Goal: Task Accomplishment & Management: Manage account settings

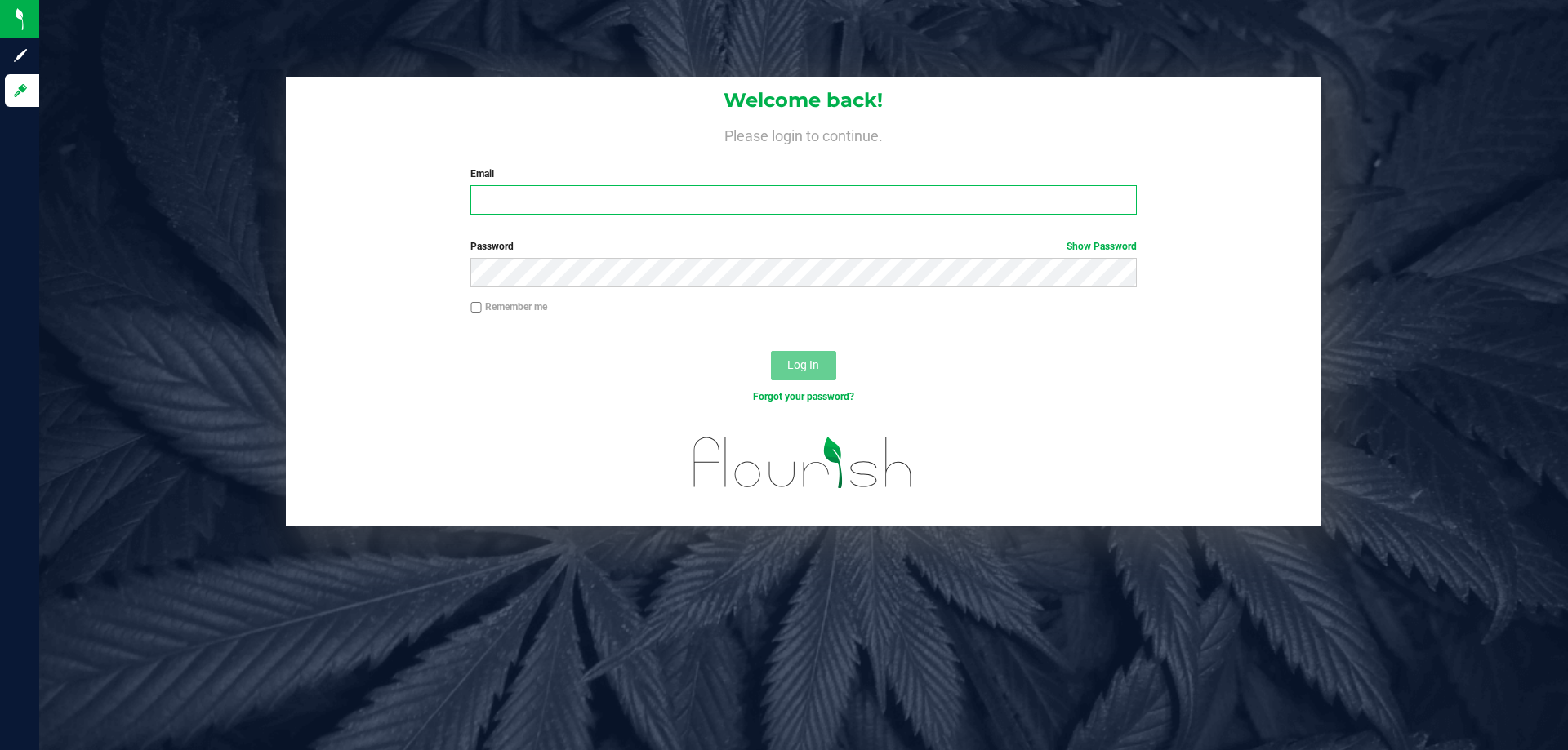
click at [592, 204] on input "Email" at bounding box center [803, 200] width 665 height 29
type input "[PERSON_NAME][EMAIL_ADDRESS][DOMAIN_NAME]"
click at [771, 351] on button "Log In" at bounding box center [804, 366] width 65 height 29
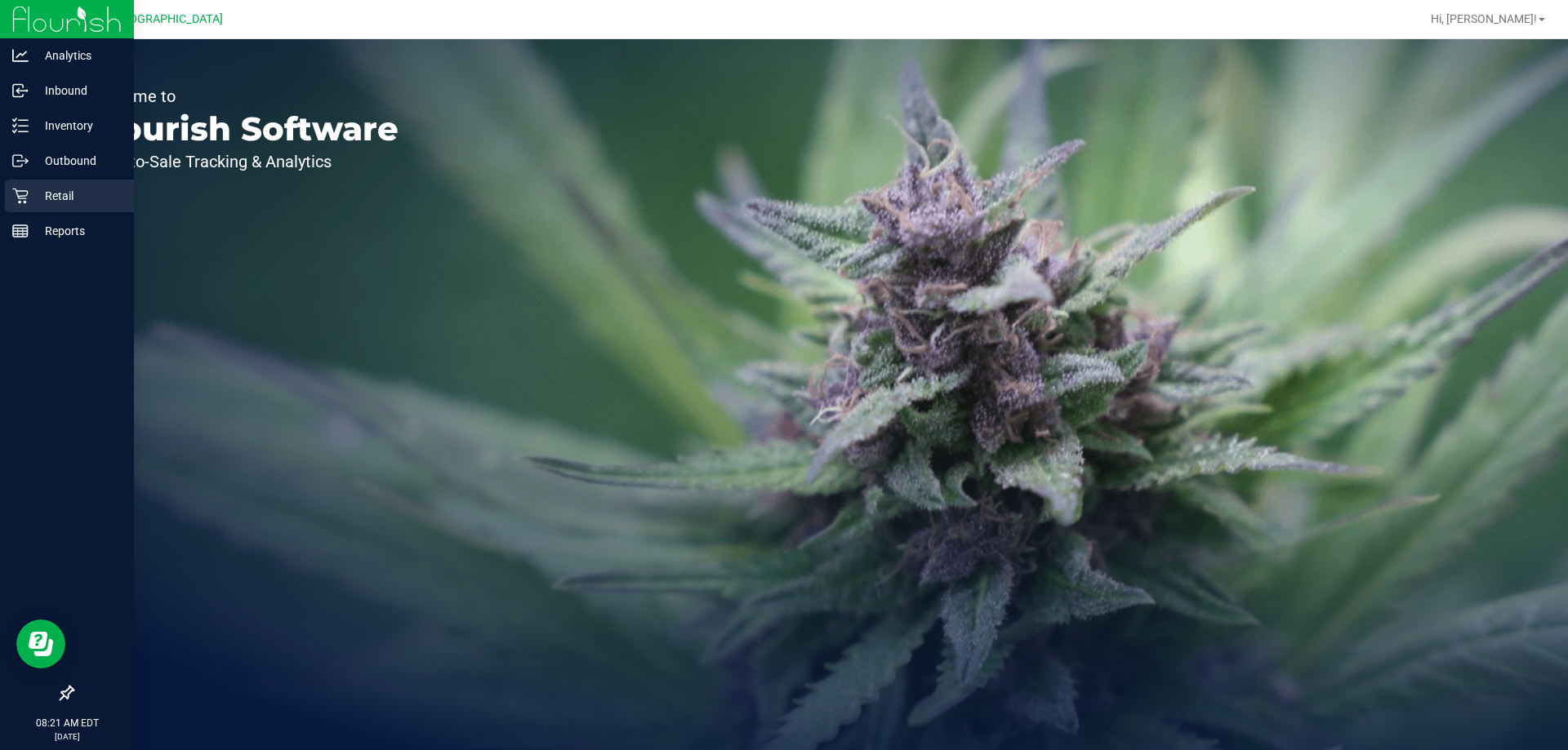
click at [48, 192] on p "Retail" at bounding box center [77, 196] width 98 height 20
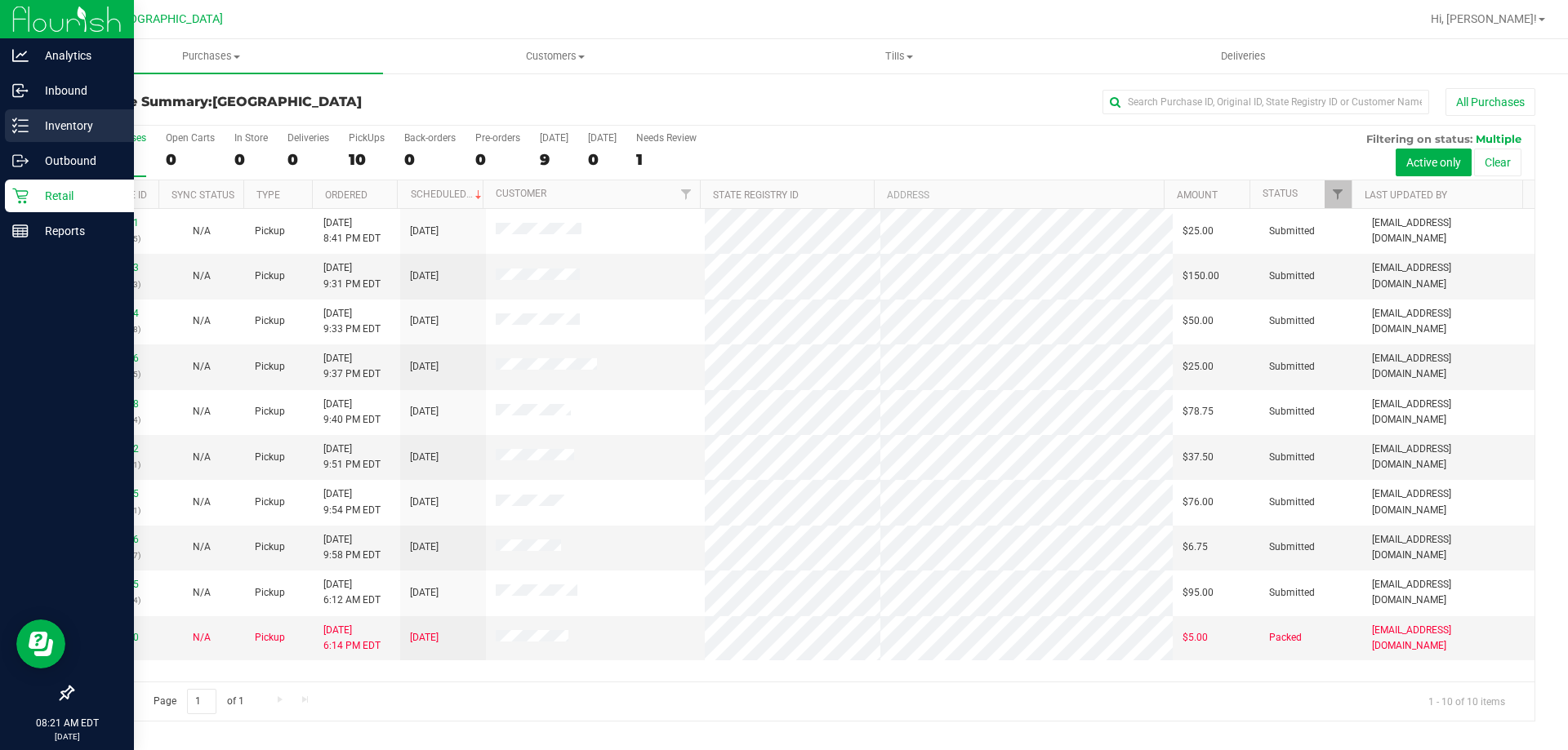
click at [34, 118] on p "Inventory" at bounding box center [77, 125] width 98 height 20
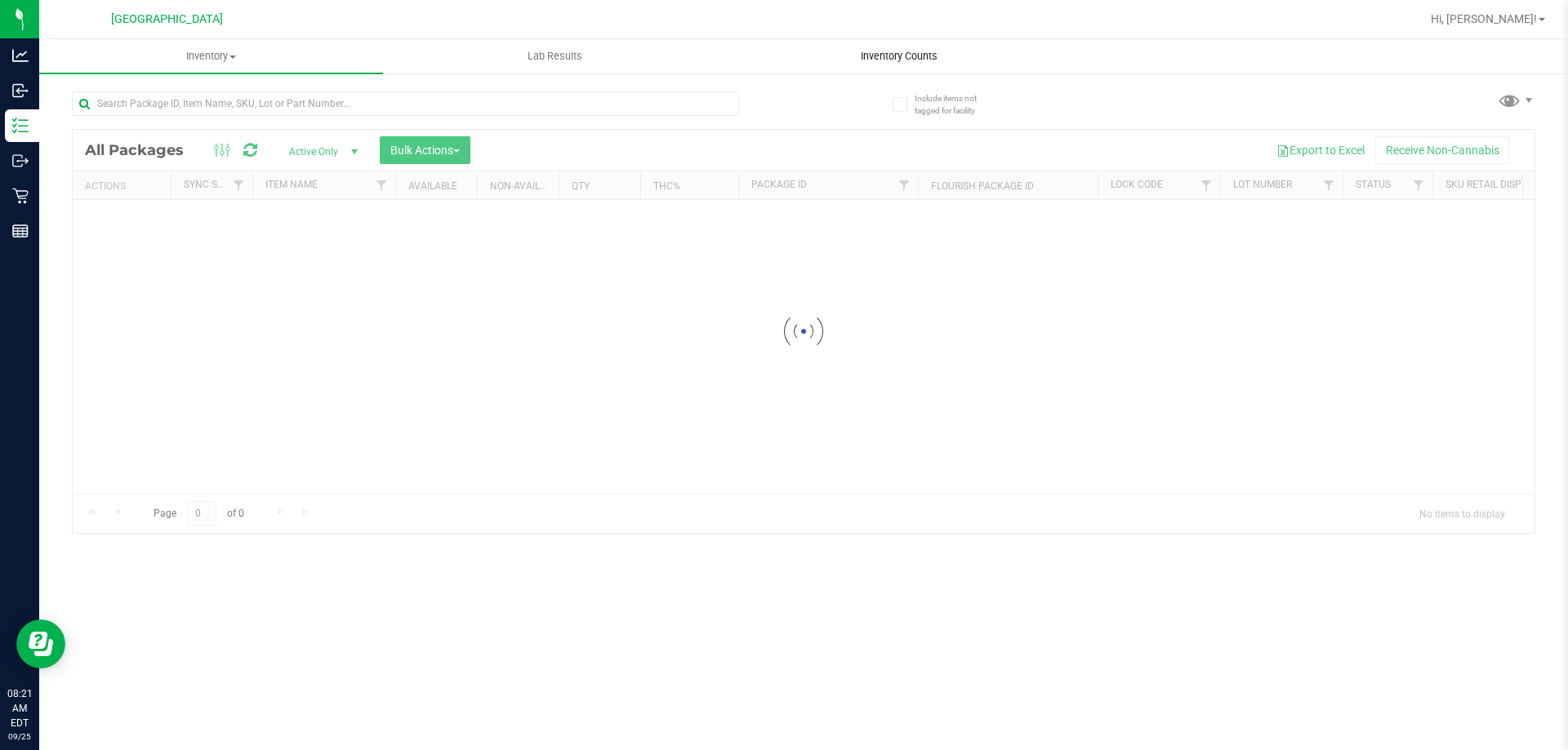
click at [904, 57] on span "Inventory Counts" at bounding box center [899, 56] width 121 height 15
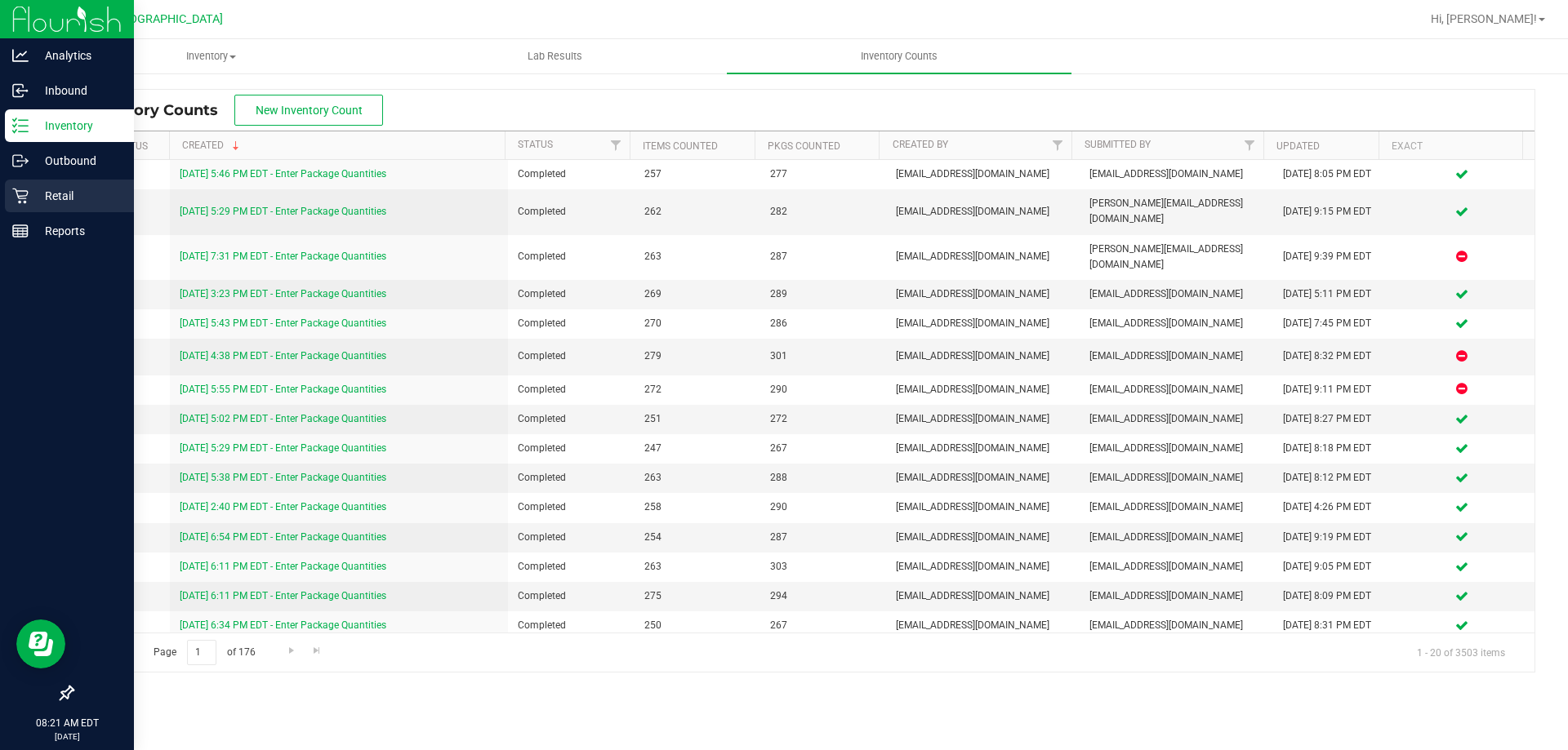
click at [47, 198] on p "Retail" at bounding box center [77, 196] width 98 height 20
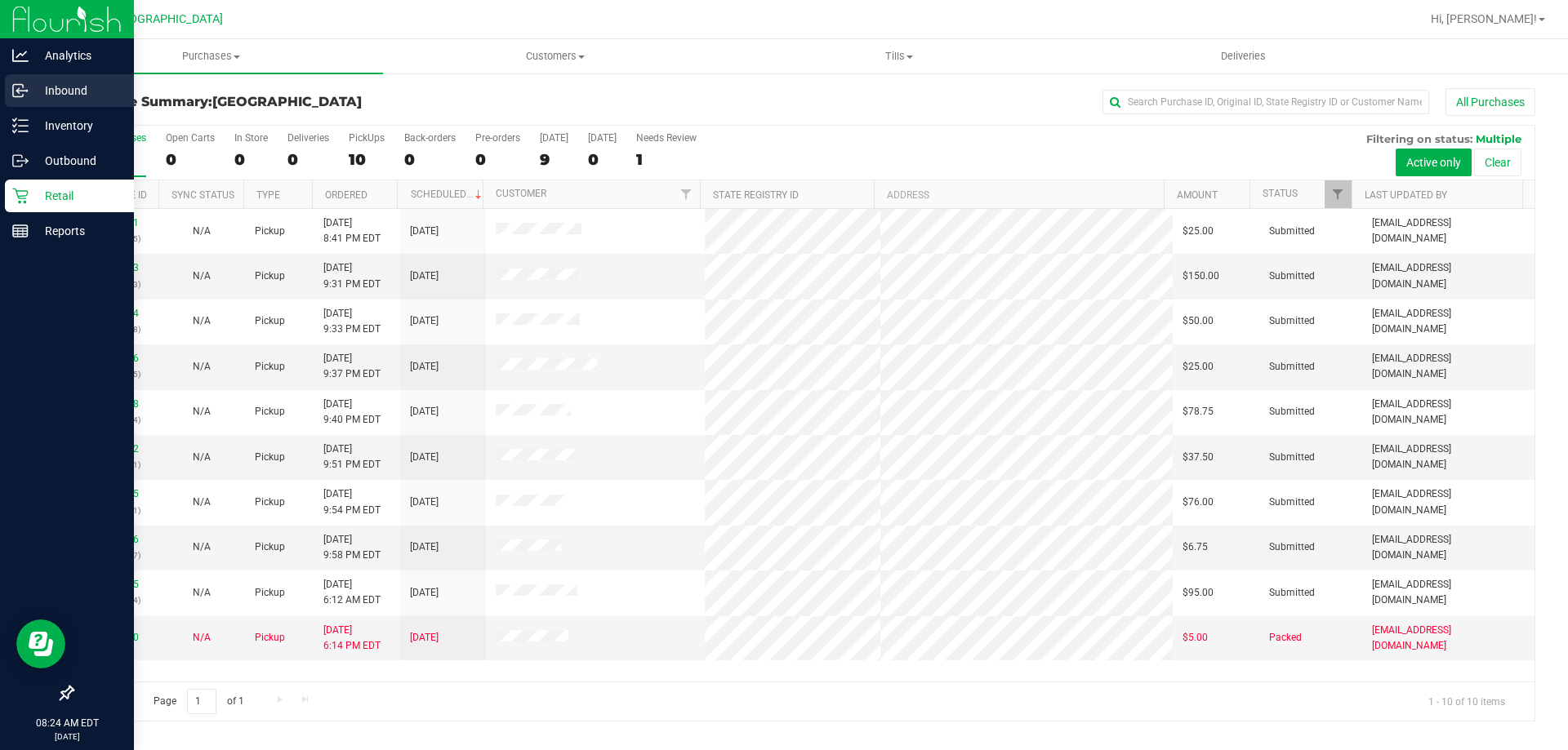
click at [95, 80] on div "Inbound" at bounding box center [70, 90] width 129 height 33
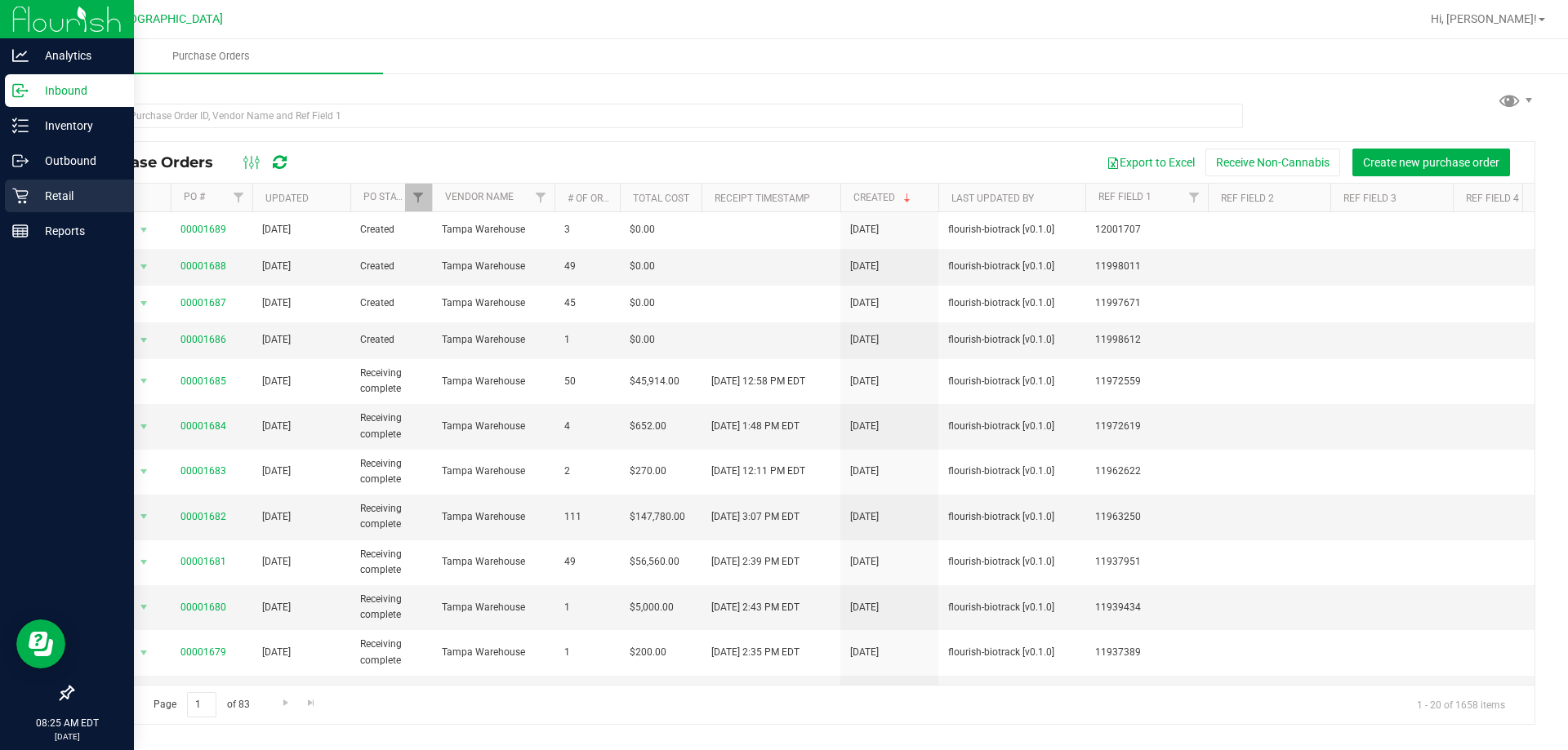
click at [29, 204] on p "Retail" at bounding box center [77, 196] width 98 height 20
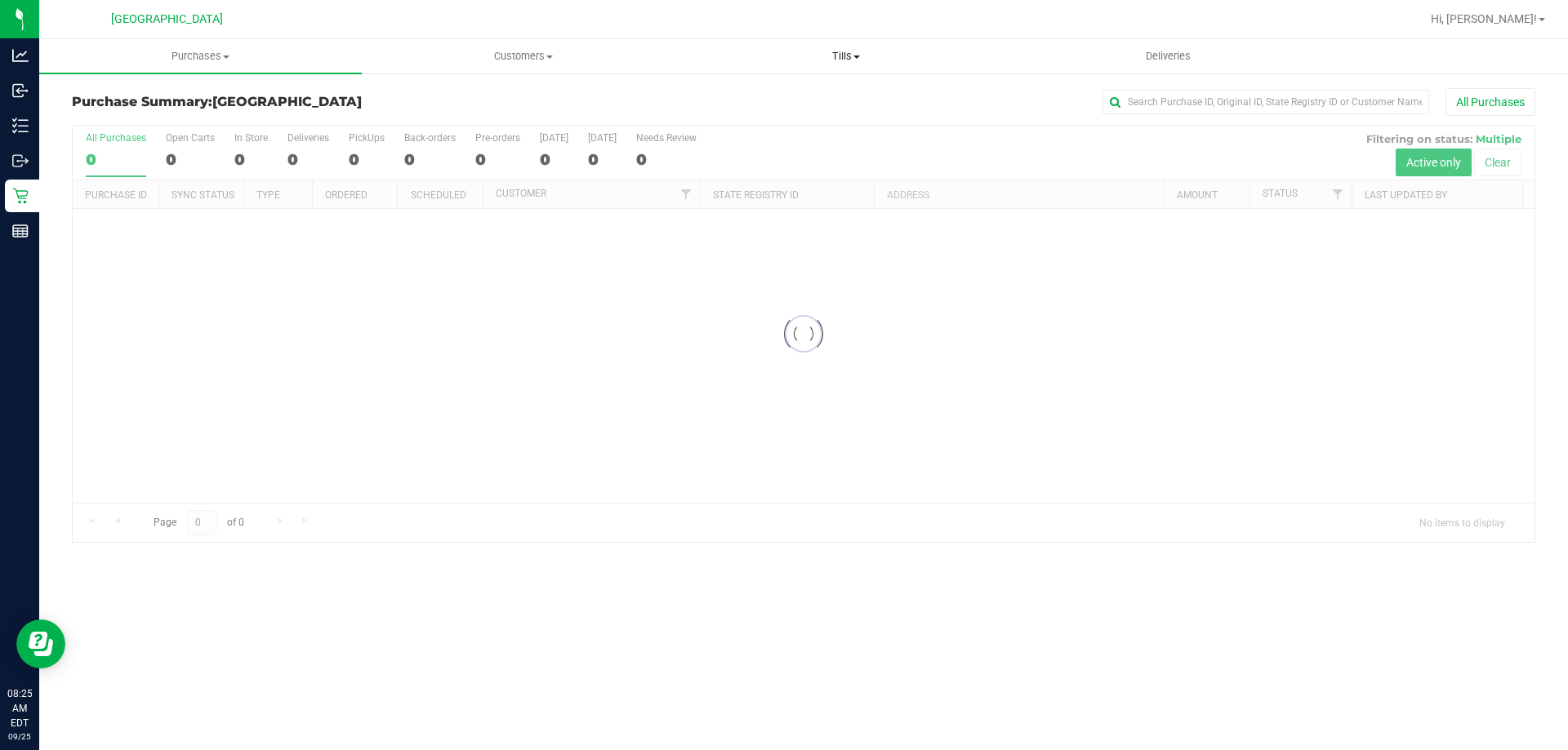
click at [861, 70] on uib-tab-heading "Tills Manage tills Reconcile e-payments" at bounding box center [845, 57] width 321 height 33
click at [769, 99] on span "Manage tills" at bounding box center [739, 98] width 110 height 14
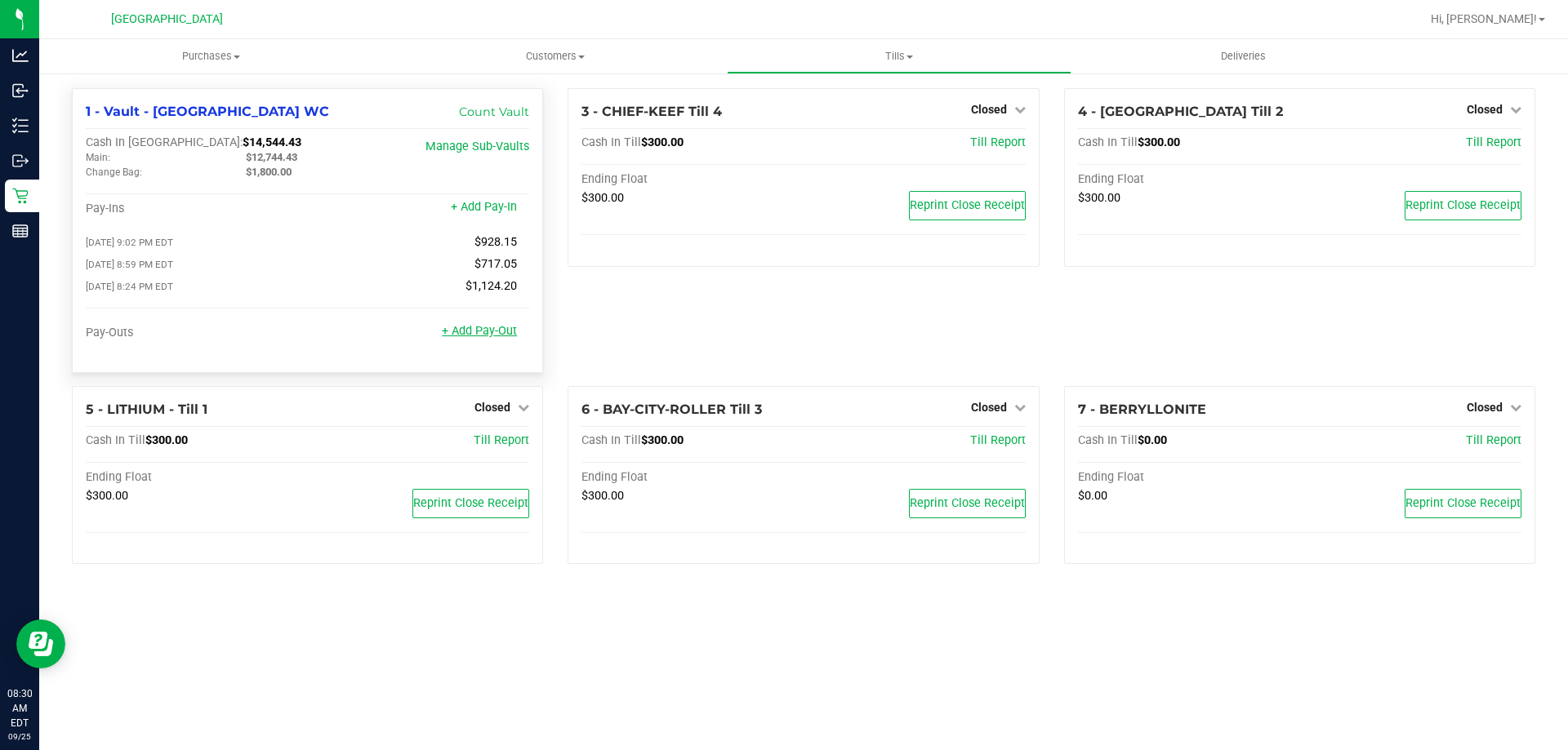
click at [479, 338] on link "+ Add Pay-Out" at bounding box center [479, 331] width 75 height 14
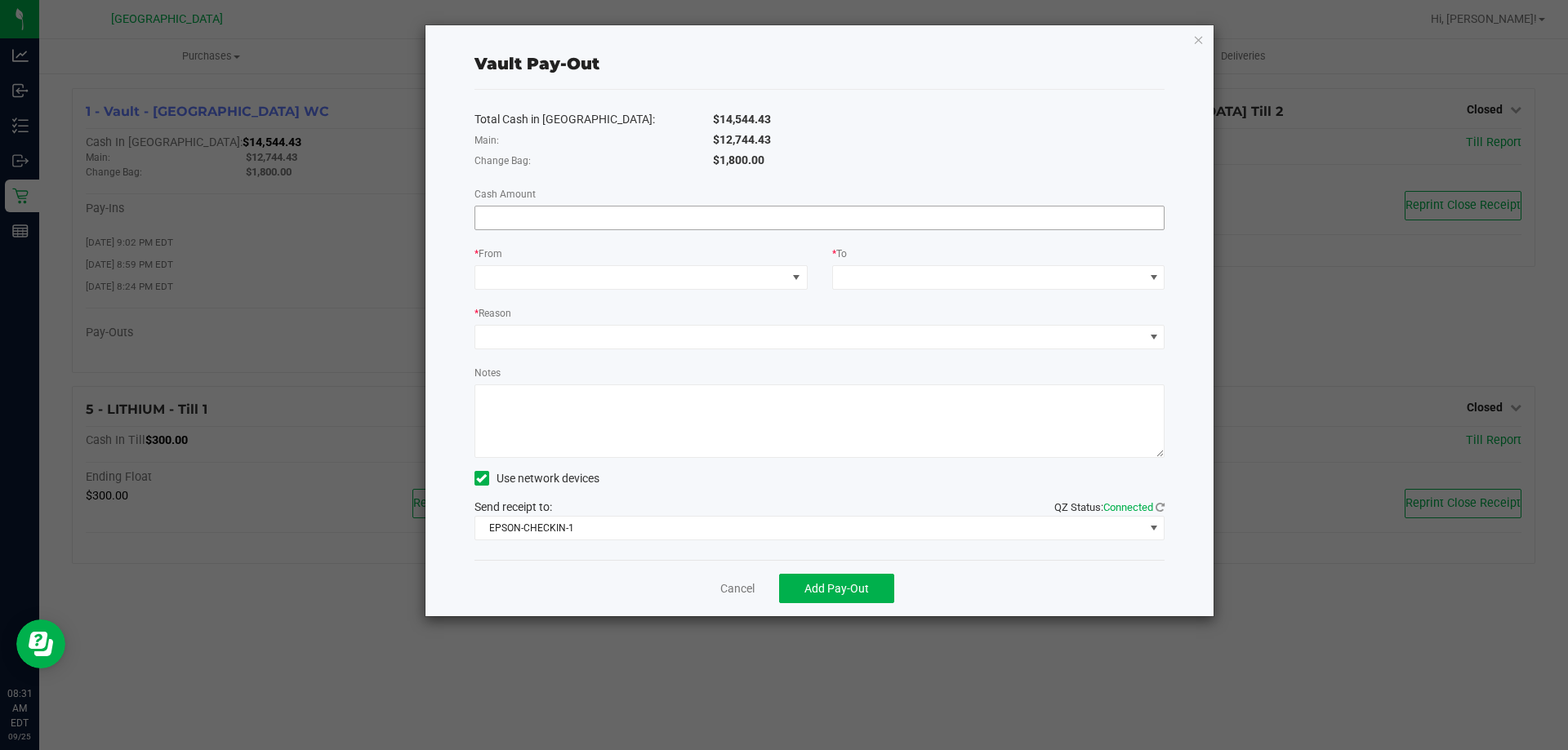
click at [822, 210] on input at bounding box center [820, 217] width 689 height 23
type input "$9,212.00"
click at [777, 271] on span at bounding box center [631, 277] width 311 height 23
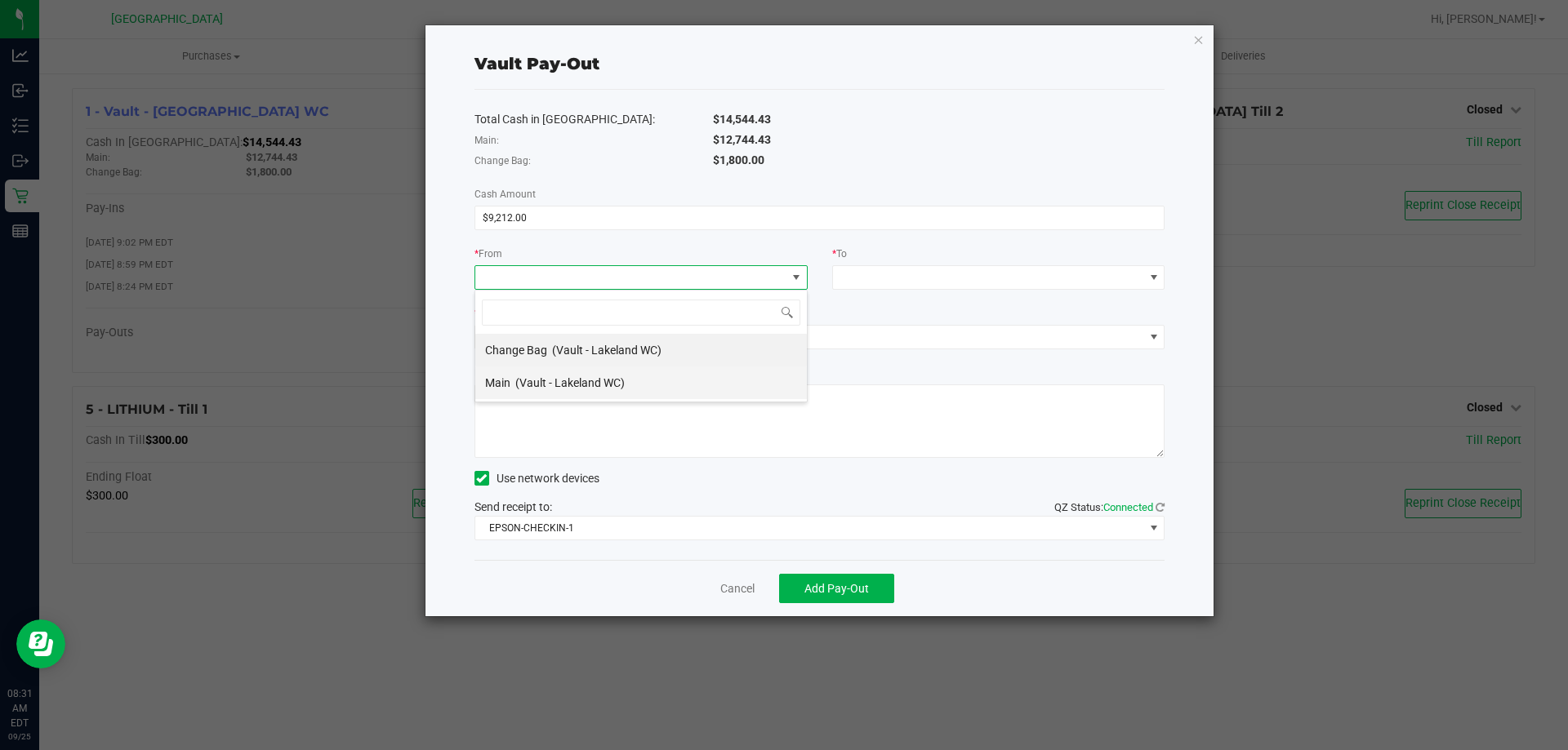
click at [623, 385] on span "(Vault - Lakeland WC)" at bounding box center [570, 382] width 109 height 13
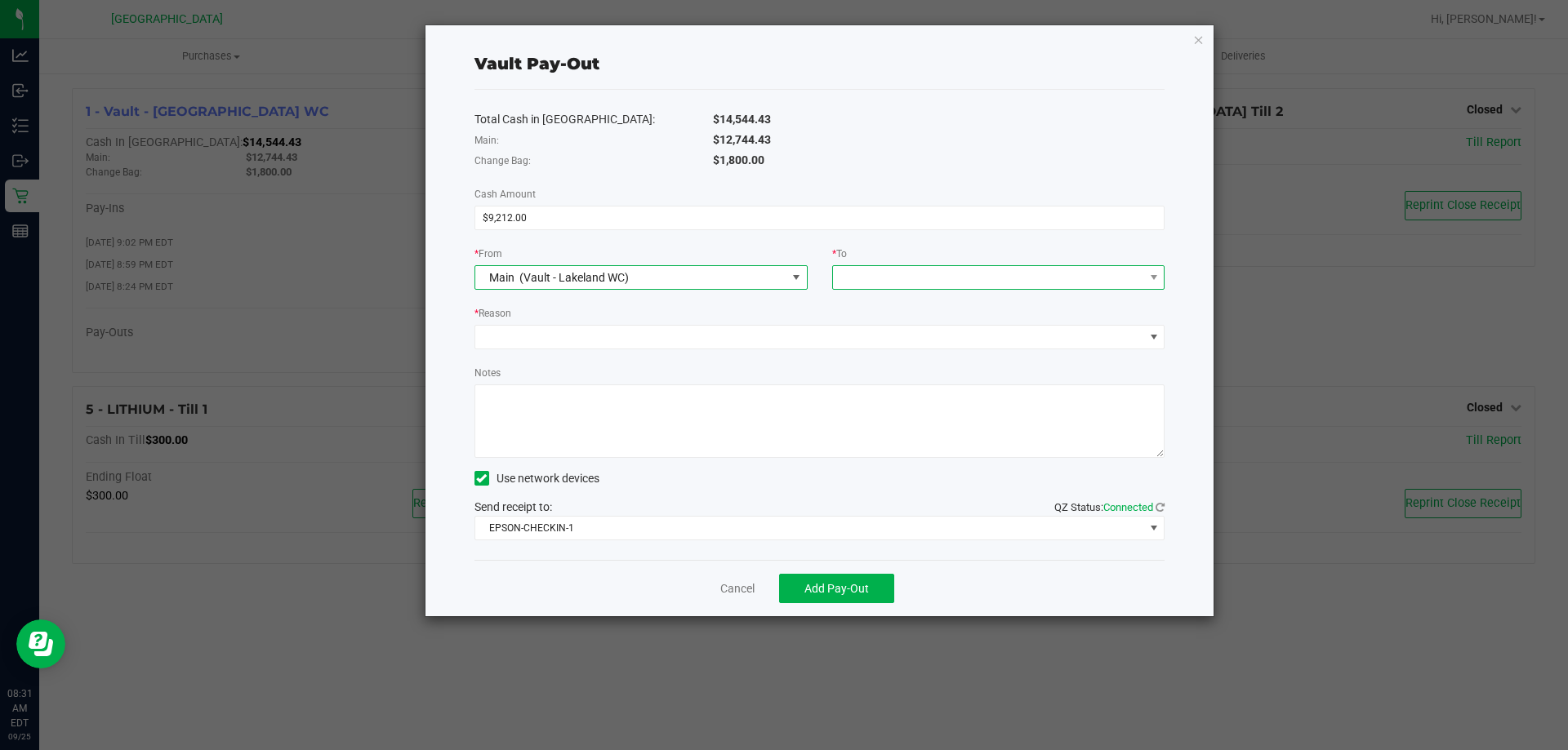
click at [909, 280] on span at bounding box center [989, 277] width 311 height 23
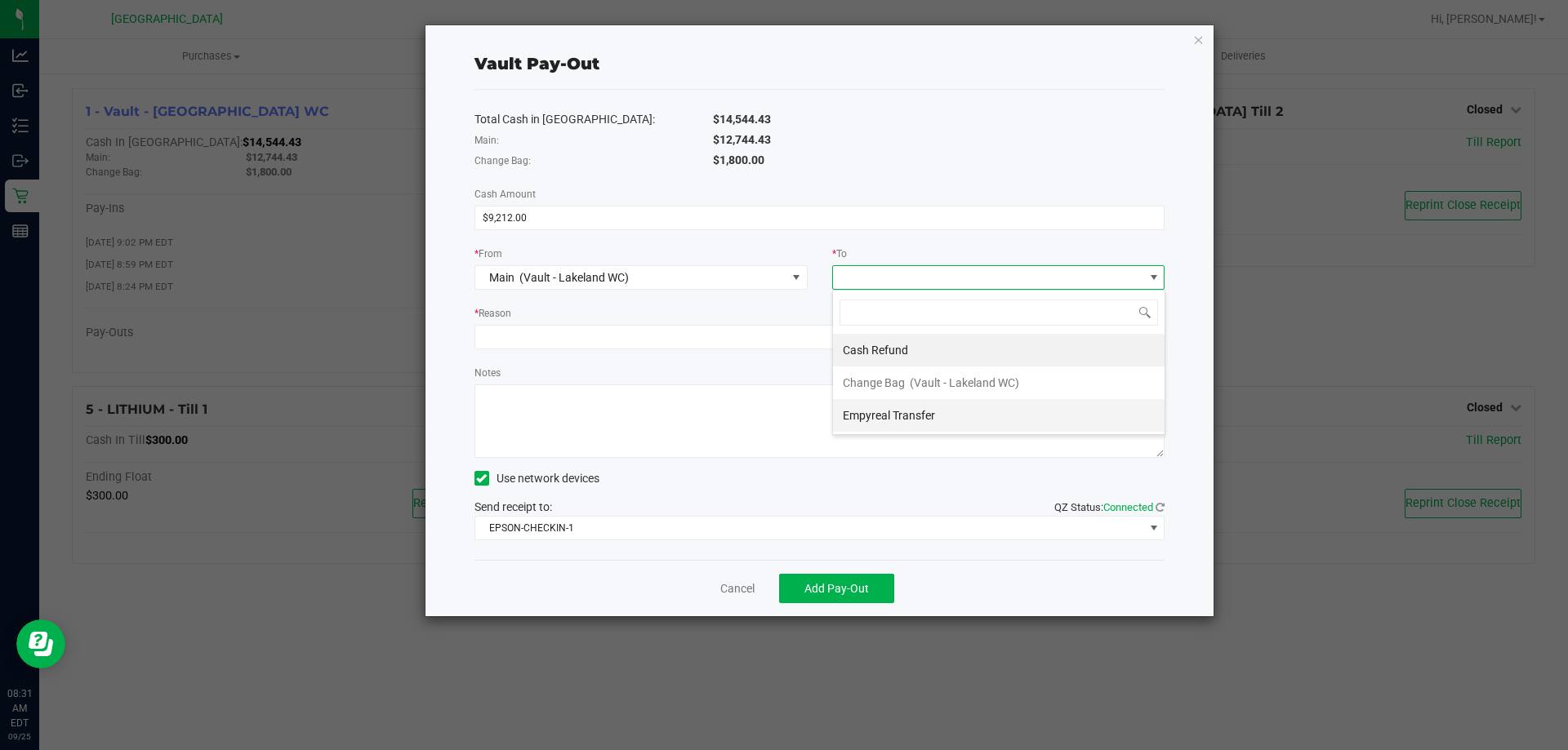
click at [892, 413] on span "Empyreal Transfer" at bounding box center [889, 415] width 92 height 13
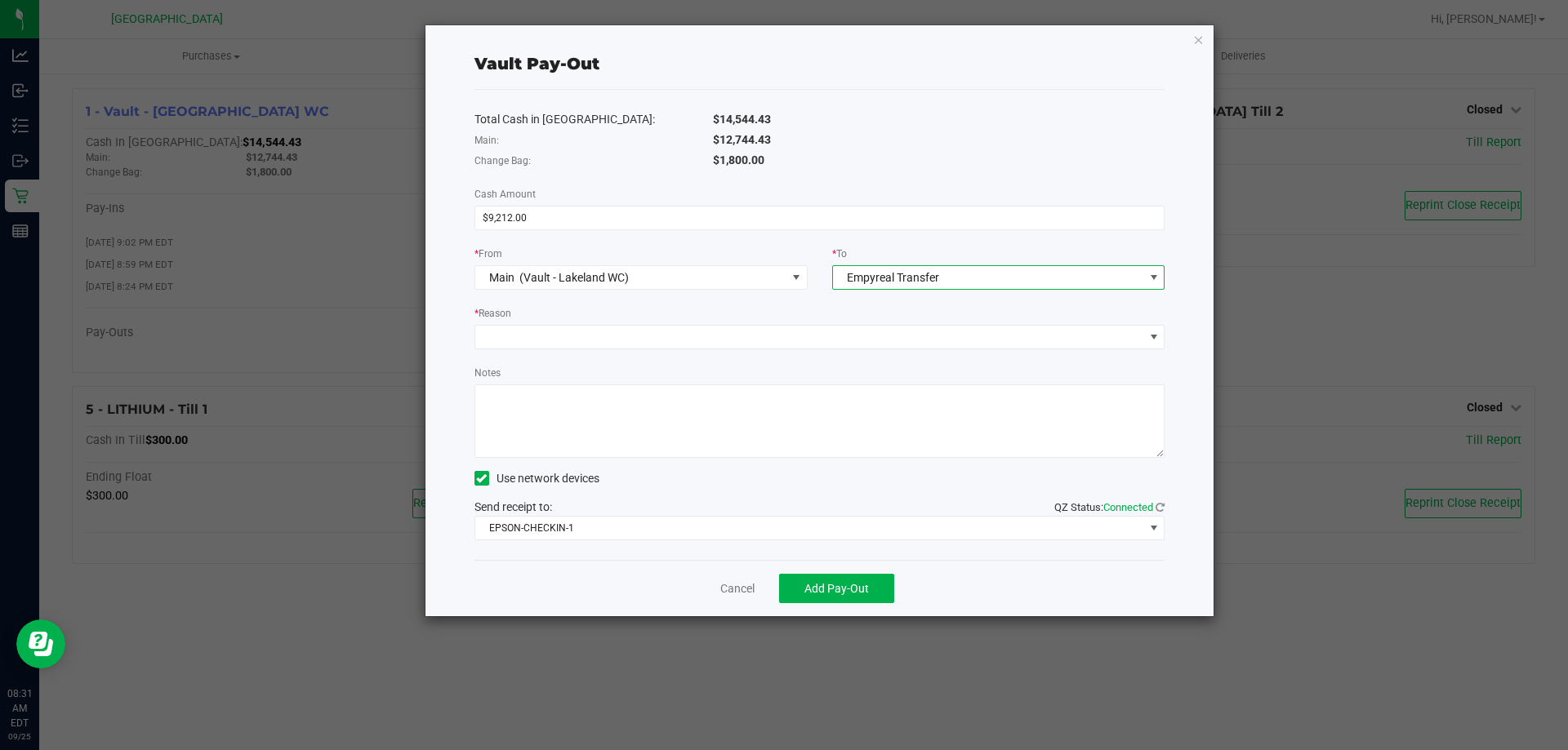
click at [891, 351] on div "Total Cash in [GEOGRAPHIC_DATA]: $14,544.43 Main: $12,744.43 Change Bag: $1,800…" at bounding box center [820, 325] width 691 height 470
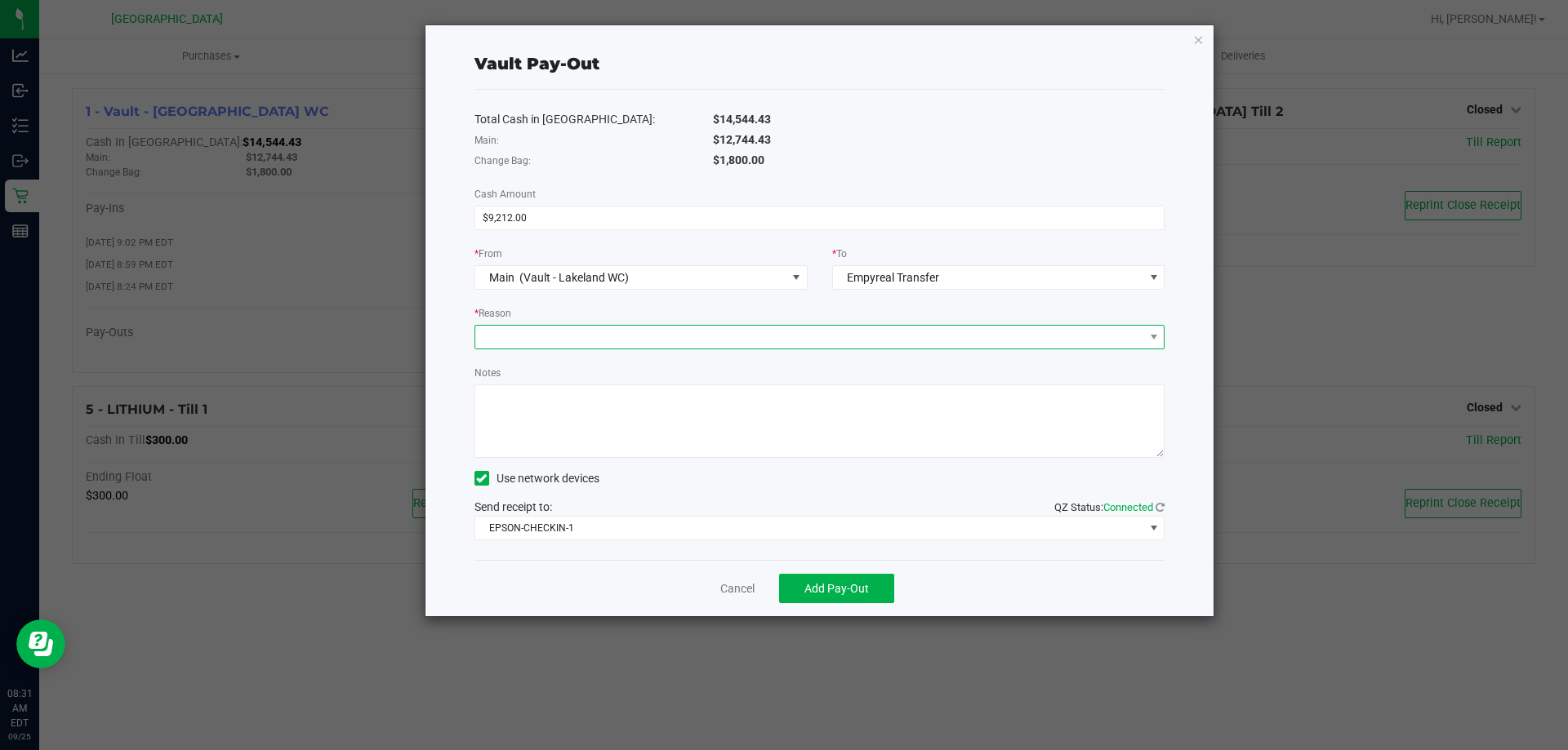
drag, startPoint x: 891, startPoint y: 351, endPoint x: 798, endPoint y: 347, distance: 93.1
click at [798, 347] on span at bounding box center [810, 337] width 669 height 23
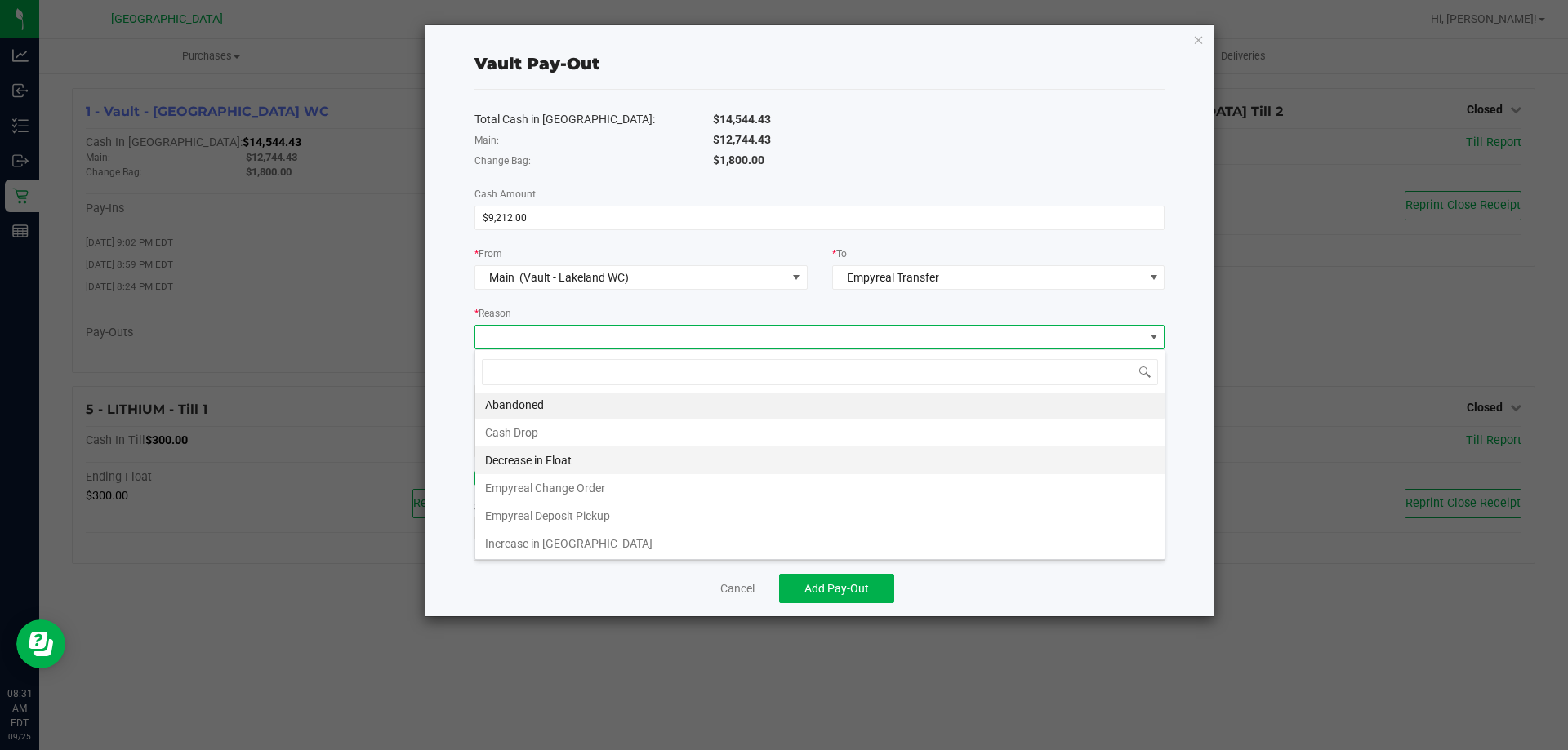
scroll to position [3, 0]
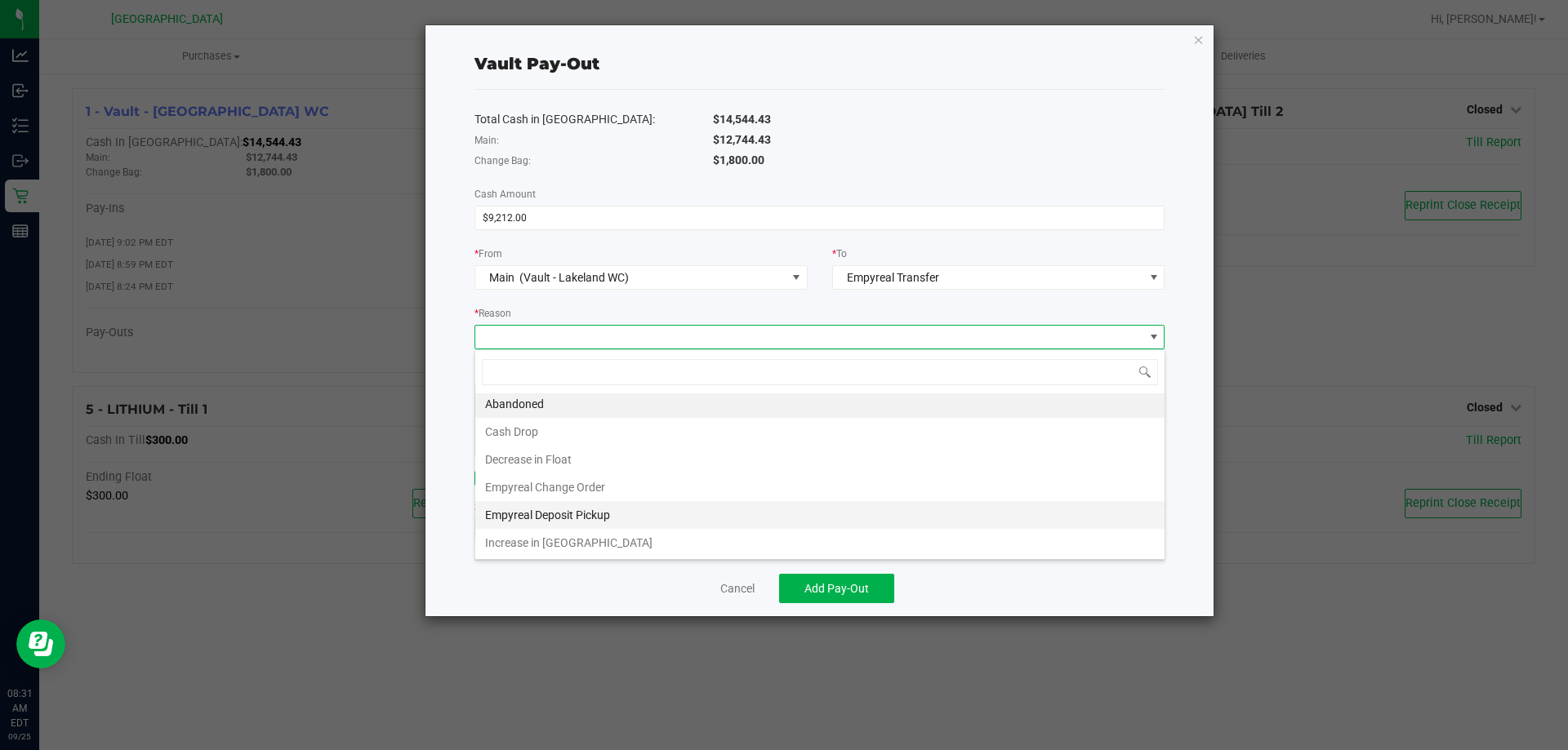
click at [579, 509] on li "Empyreal Deposit Pickup" at bounding box center [820, 515] width 689 height 27
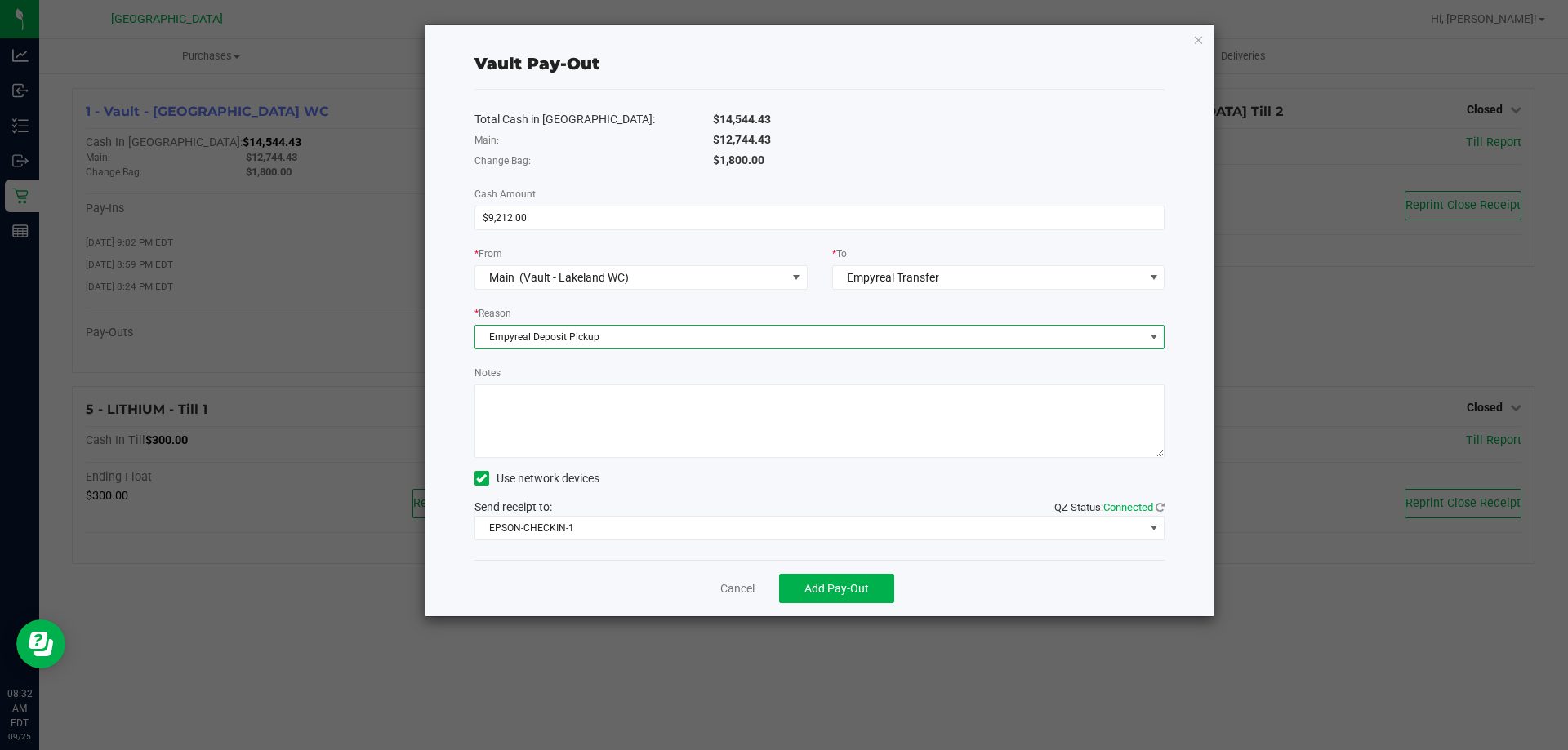
click at [621, 424] on textarea "Notes" at bounding box center [820, 422] width 691 height 74
drag, startPoint x: 569, startPoint y: 402, endPoint x: 524, endPoint y: 401, distance: 45.0
click at [524, 401] on textarea "Notes" at bounding box center [820, 422] width 691 height 74
click at [638, 405] on textarea "Notes" at bounding box center [820, 422] width 691 height 74
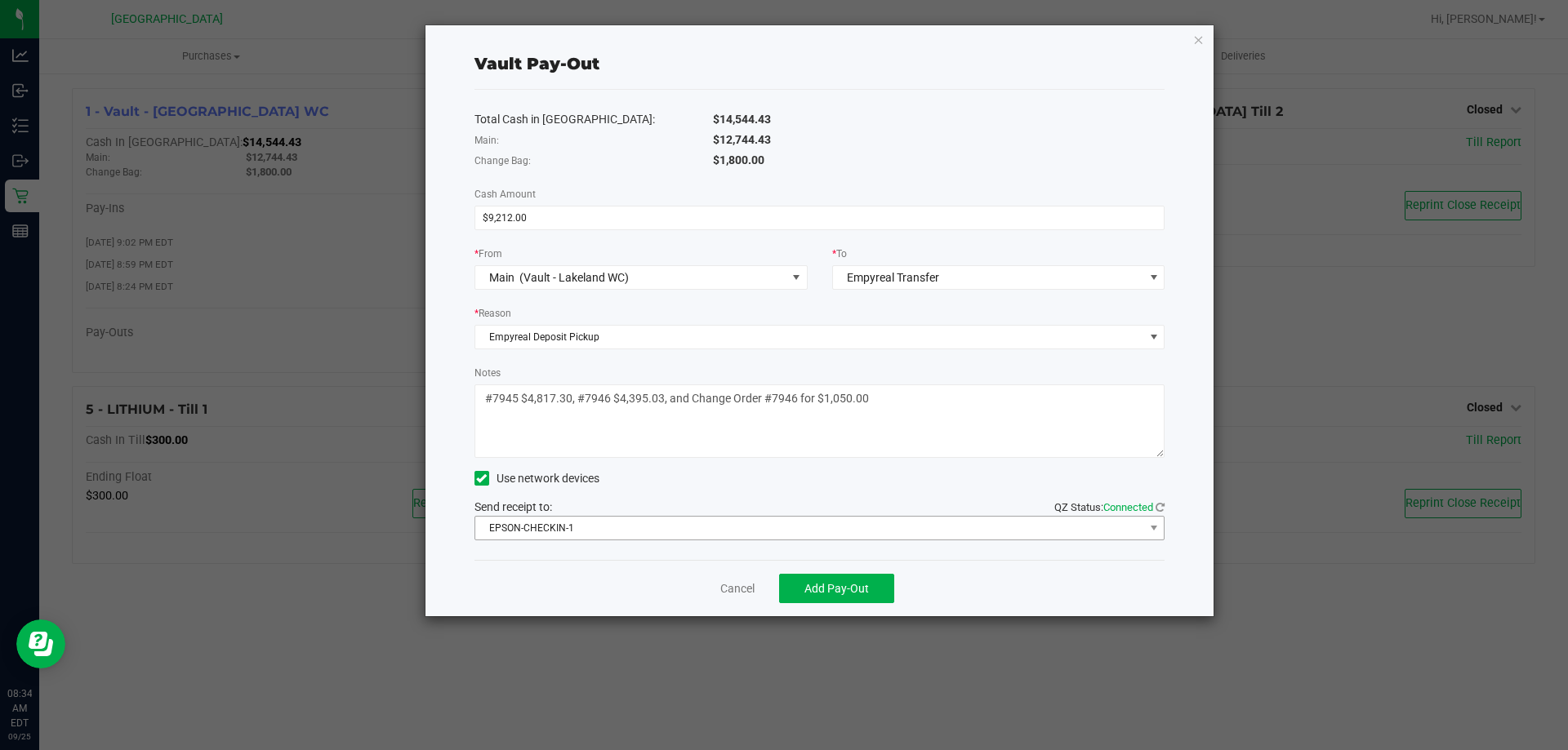
type textarea "#7945 $4,817.30, #7946 $4,395.03, and Change Order #7946 for $1,050.00"
click at [657, 532] on span "EPSON-CHECKIN-1" at bounding box center [810, 527] width 669 height 23
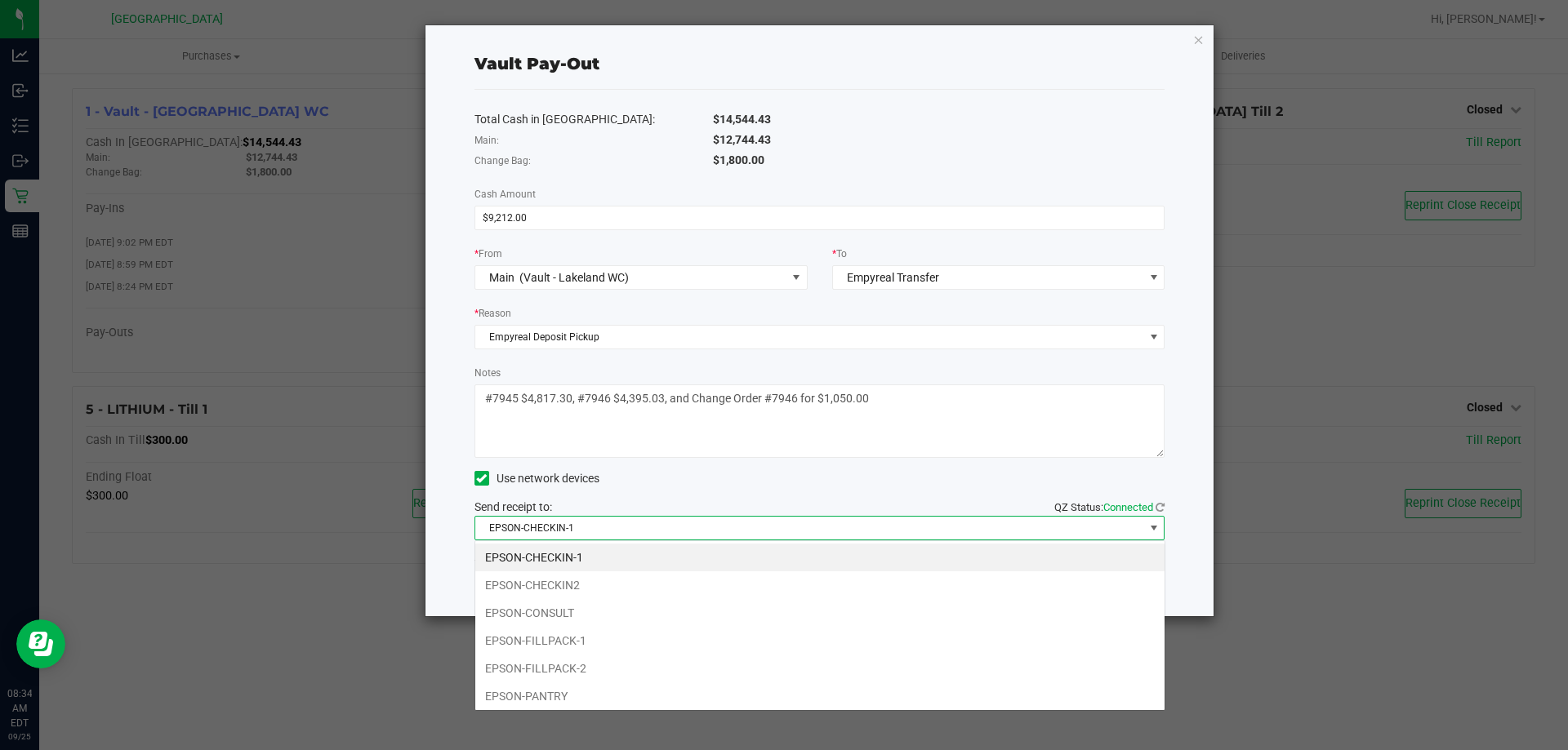
scroll to position [25, 690]
click at [564, 638] on li "EPSON-FILLPACK-1" at bounding box center [820, 641] width 689 height 27
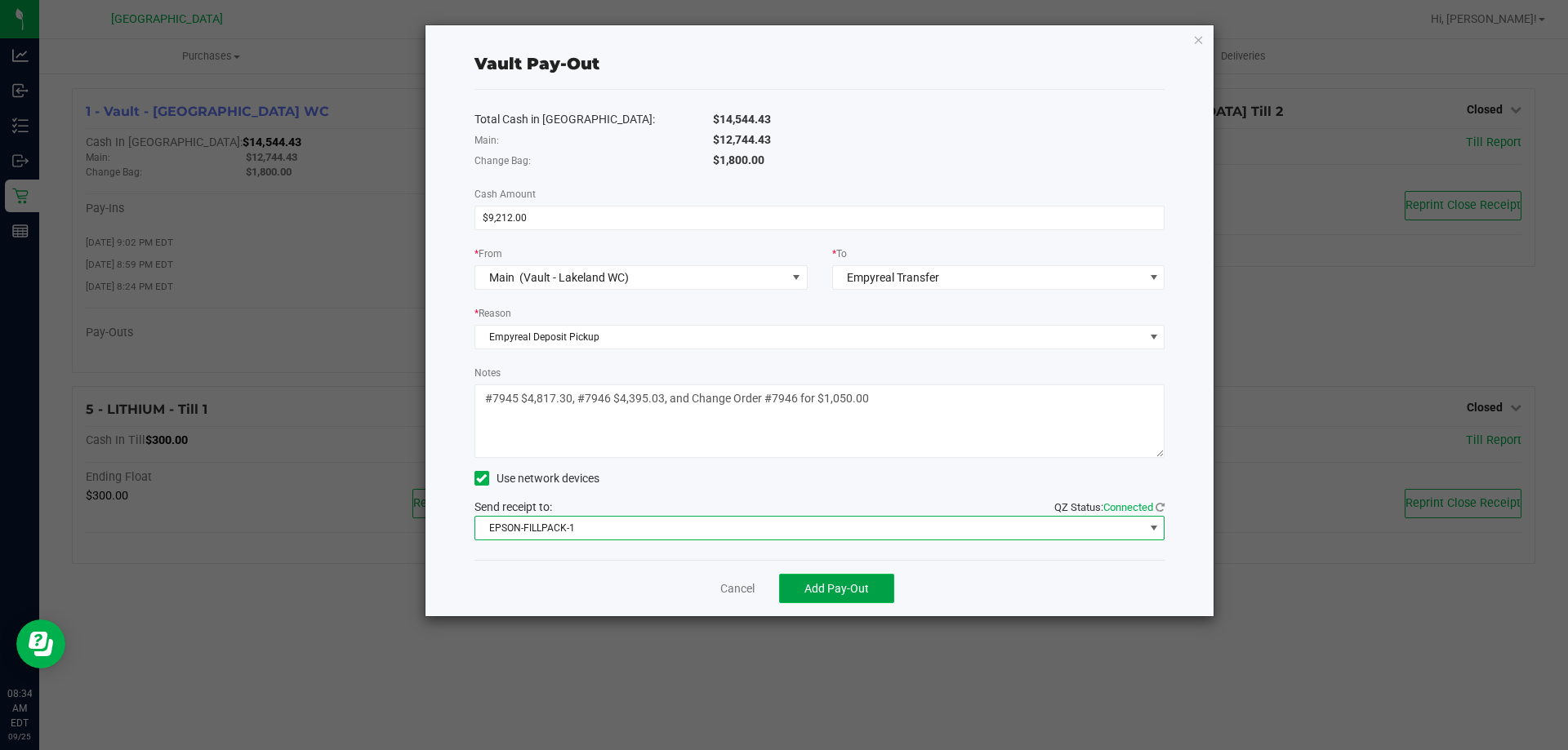
click at [813, 586] on span "Add Pay-Out" at bounding box center [836, 588] width 64 height 13
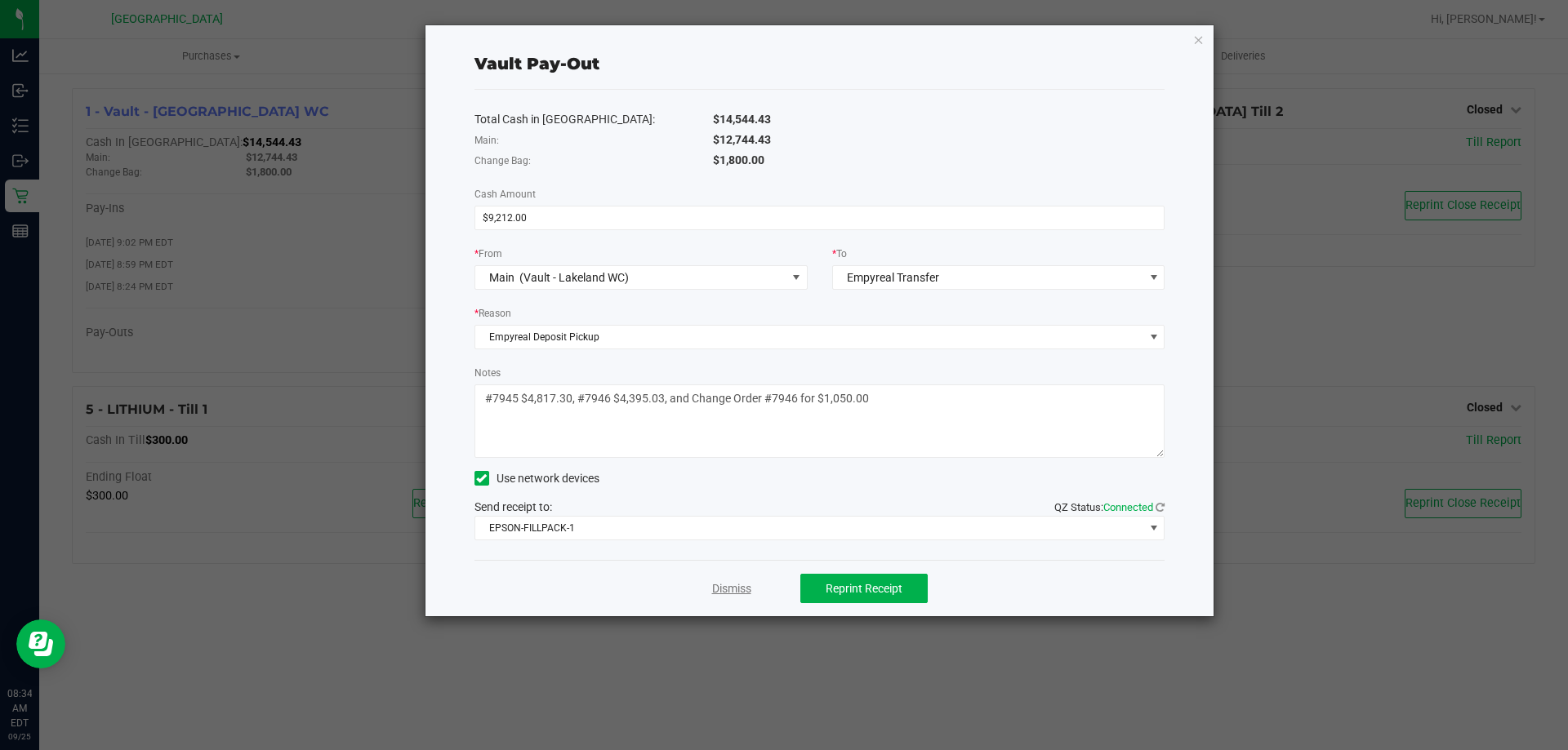
click at [730, 582] on link "Dismiss" at bounding box center [732, 589] width 40 height 17
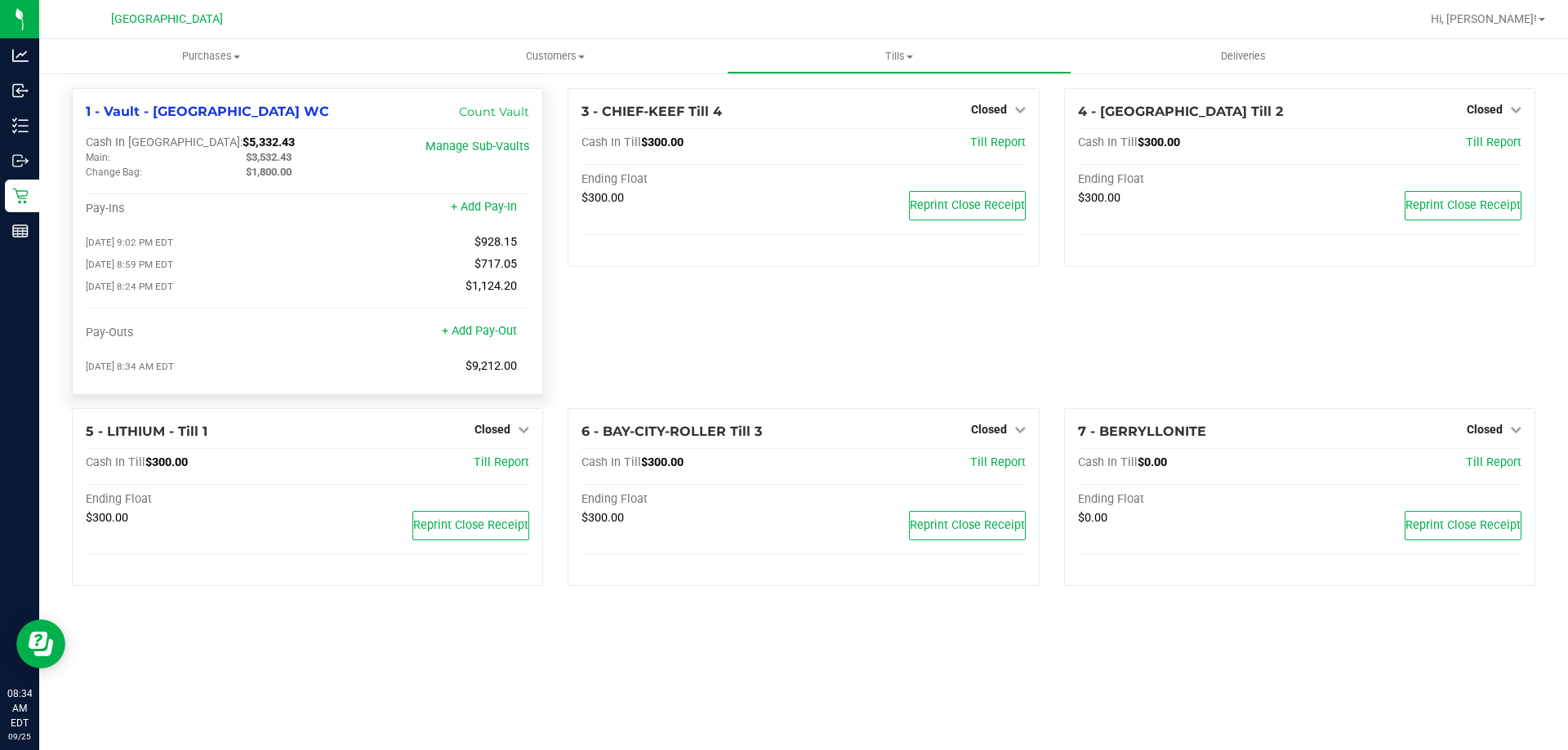
drag, startPoint x: 279, startPoint y: 154, endPoint x: 299, endPoint y: 157, distance: 20.2
click at [299, 157] on div "$3,532.43" at bounding box center [314, 157] width 160 height 15
click at [305, 162] on div "$3,532.43" at bounding box center [314, 157] width 160 height 15
click at [992, 109] on span "Closed" at bounding box center [989, 109] width 36 height 13
click at [977, 147] on link "Open Till" at bounding box center [989, 143] width 43 height 13
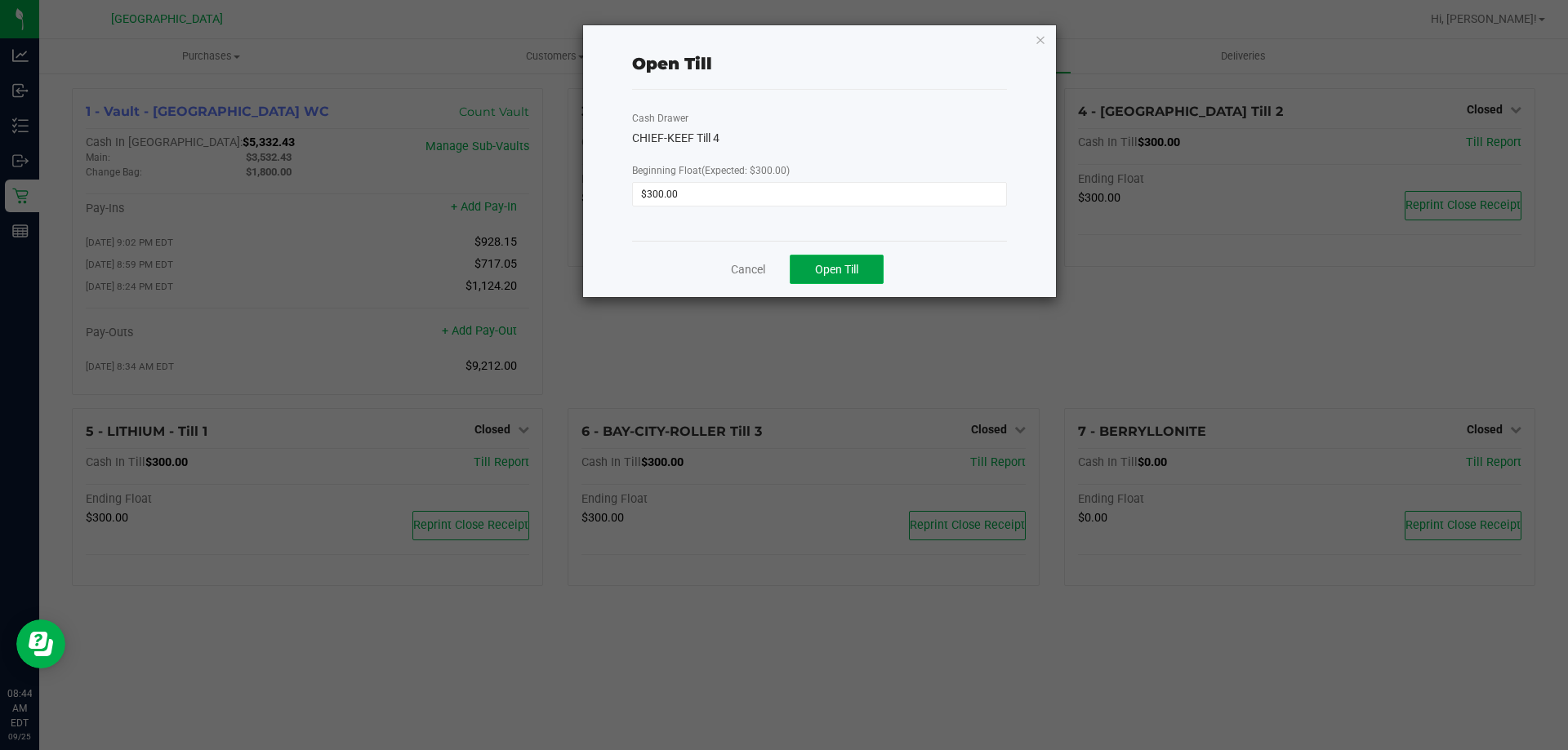
click at [849, 271] on span "Open Till" at bounding box center [836, 269] width 43 height 13
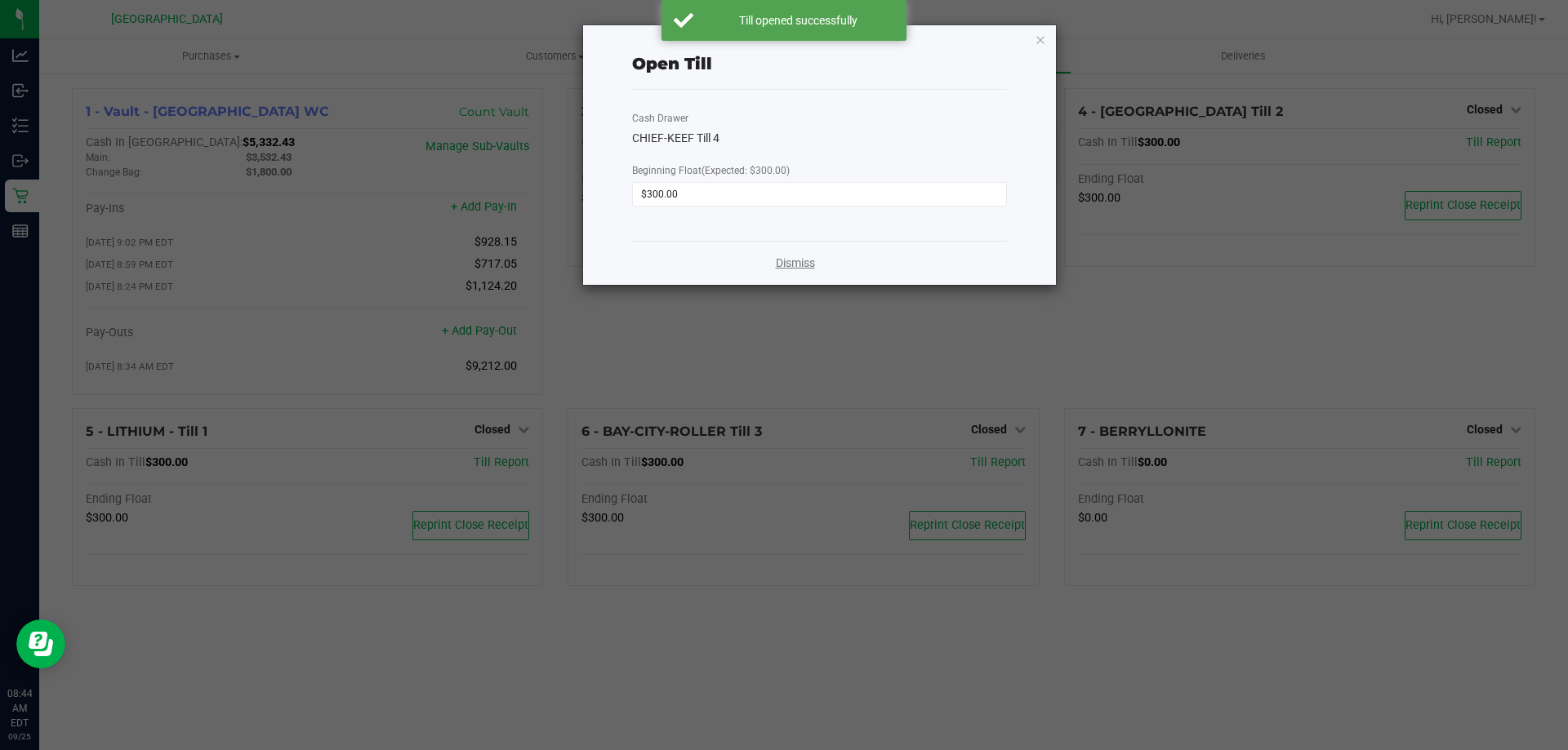
click at [787, 261] on link "Dismiss" at bounding box center [796, 263] width 40 height 17
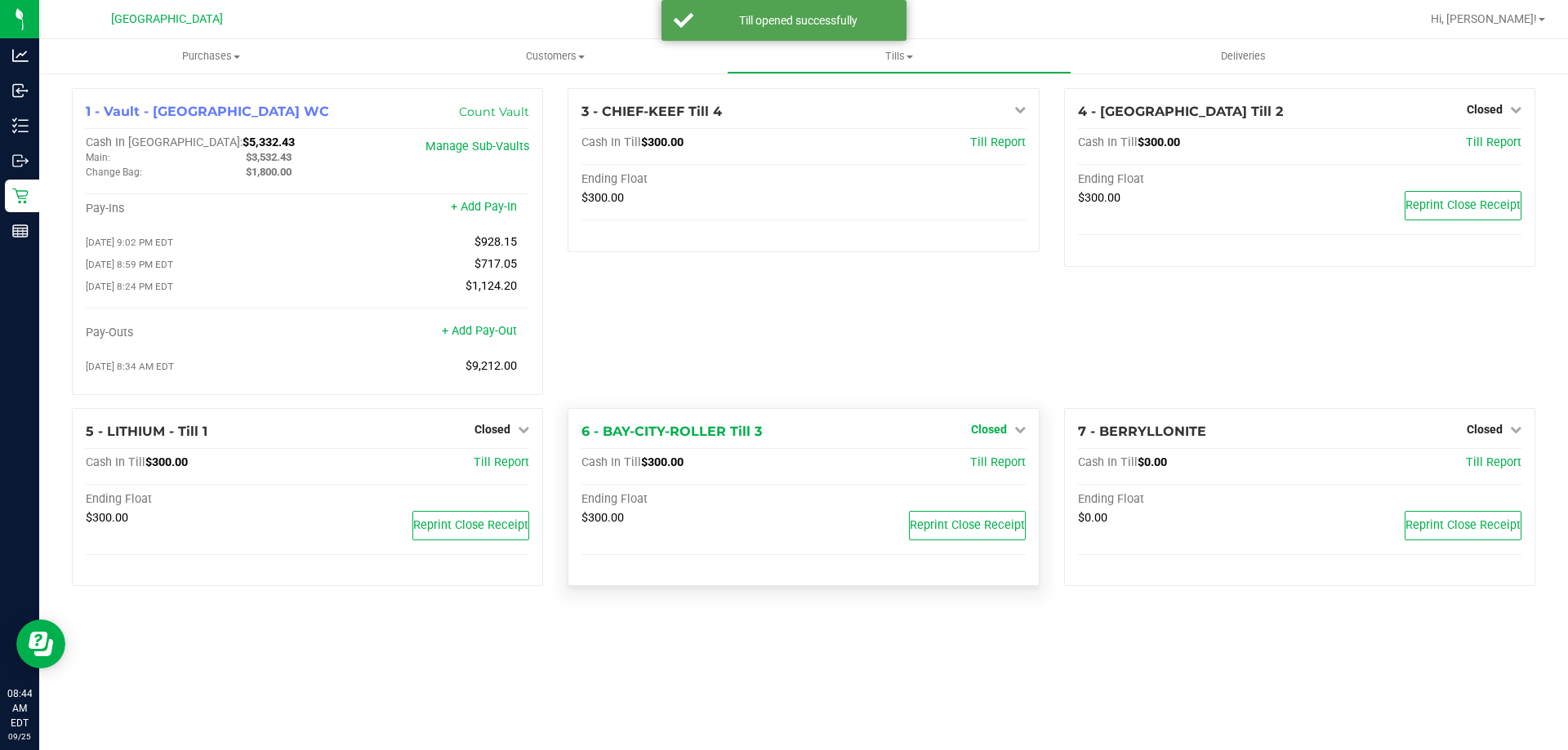
click at [995, 436] on span "Closed" at bounding box center [989, 429] width 36 height 13
click at [963, 464] on div "Open Till" at bounding box center [988, 463] width 121 height 21
click at [967, 466] on link "Open Till" at bounding box center [989, 462] width 43 height 13
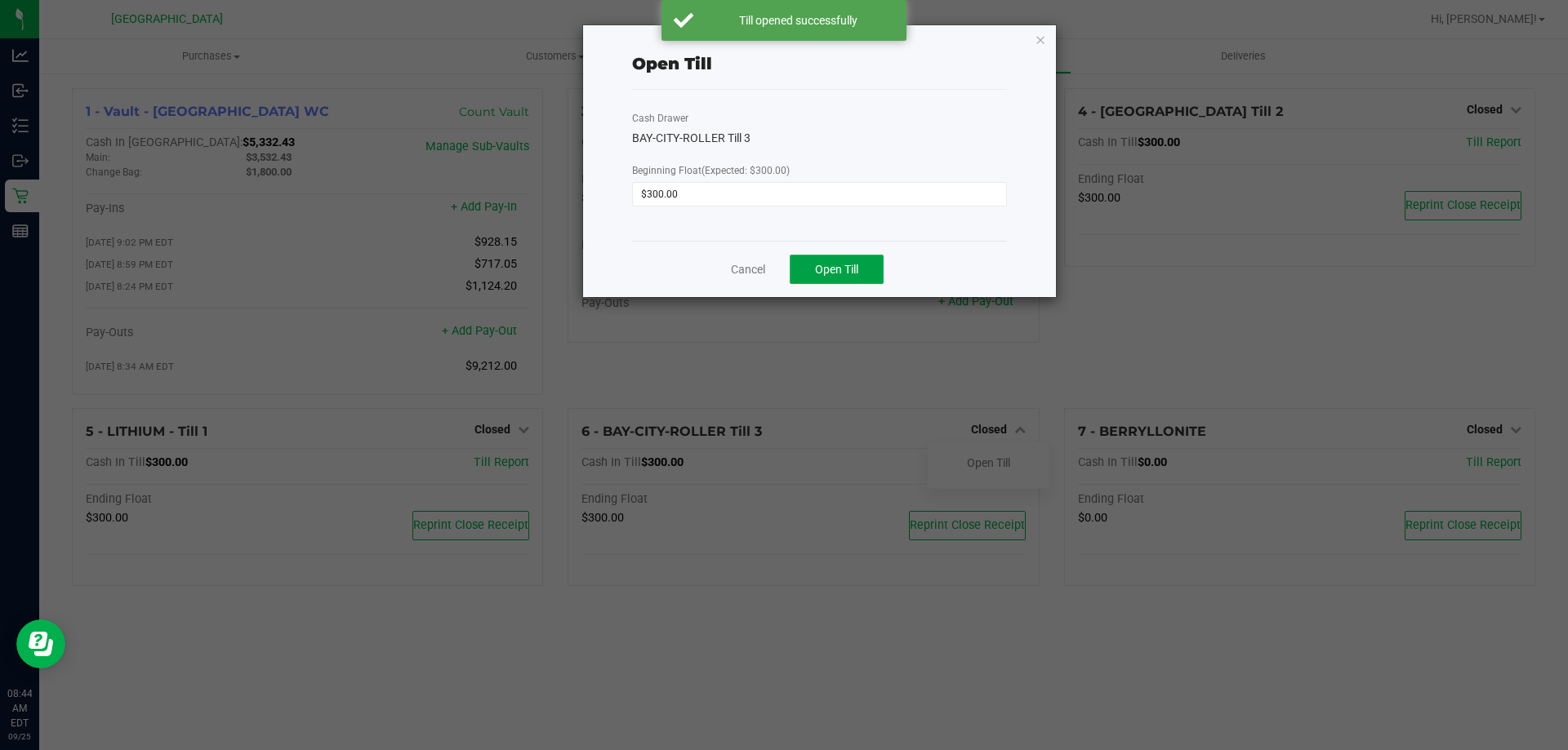
click at [815, 256] on button "Open Till" at bounding box center [836, 269] width 94 height 29
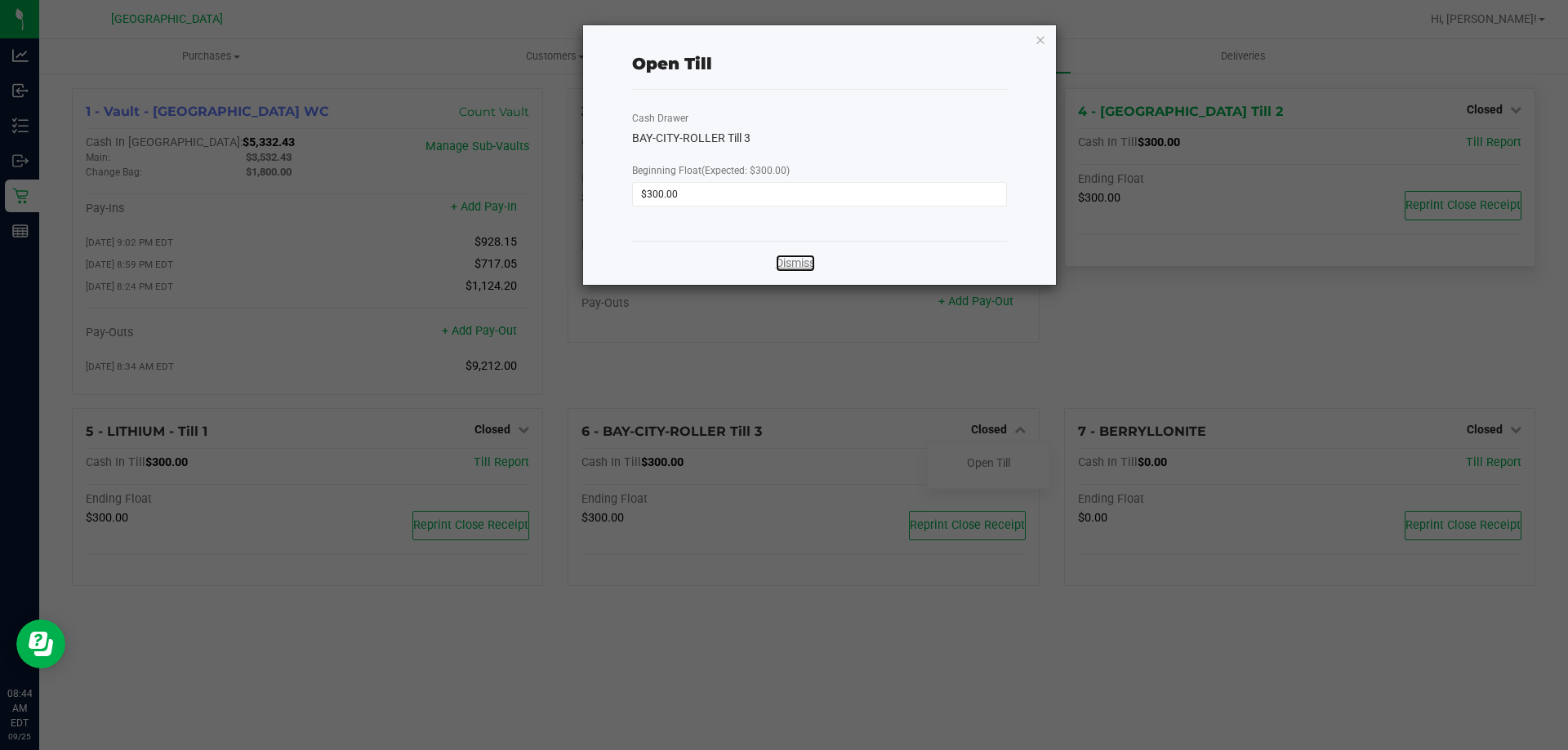
drag, startPoint x: 784, startPoint y: 269, endPoint x: 1134, endPoint y: 211, distance: 354.8
click at [785, 269] on link "Dismiss" at bounding box center [796, 263] width 40 height 17
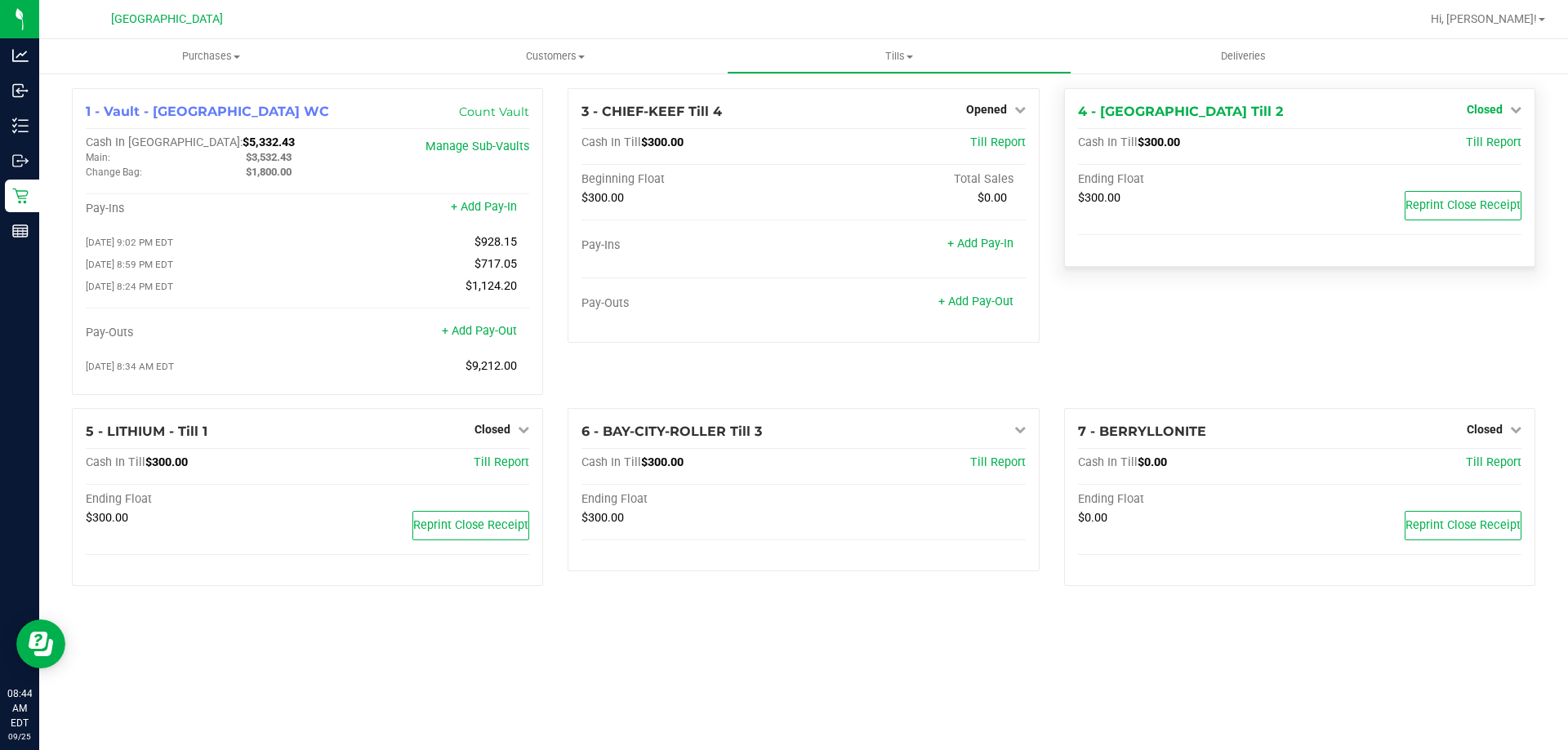
click at [1485, 107] on span "Closed" at bounding box center [1485, 109] width 36 height 13
click at [1475, 135] on div "Open Till" at bounding box center [1484, 144] width 121 height 21
click at [1475, 143] on link "Open Till" at bounding box center [1485, 143] width 43 height 13
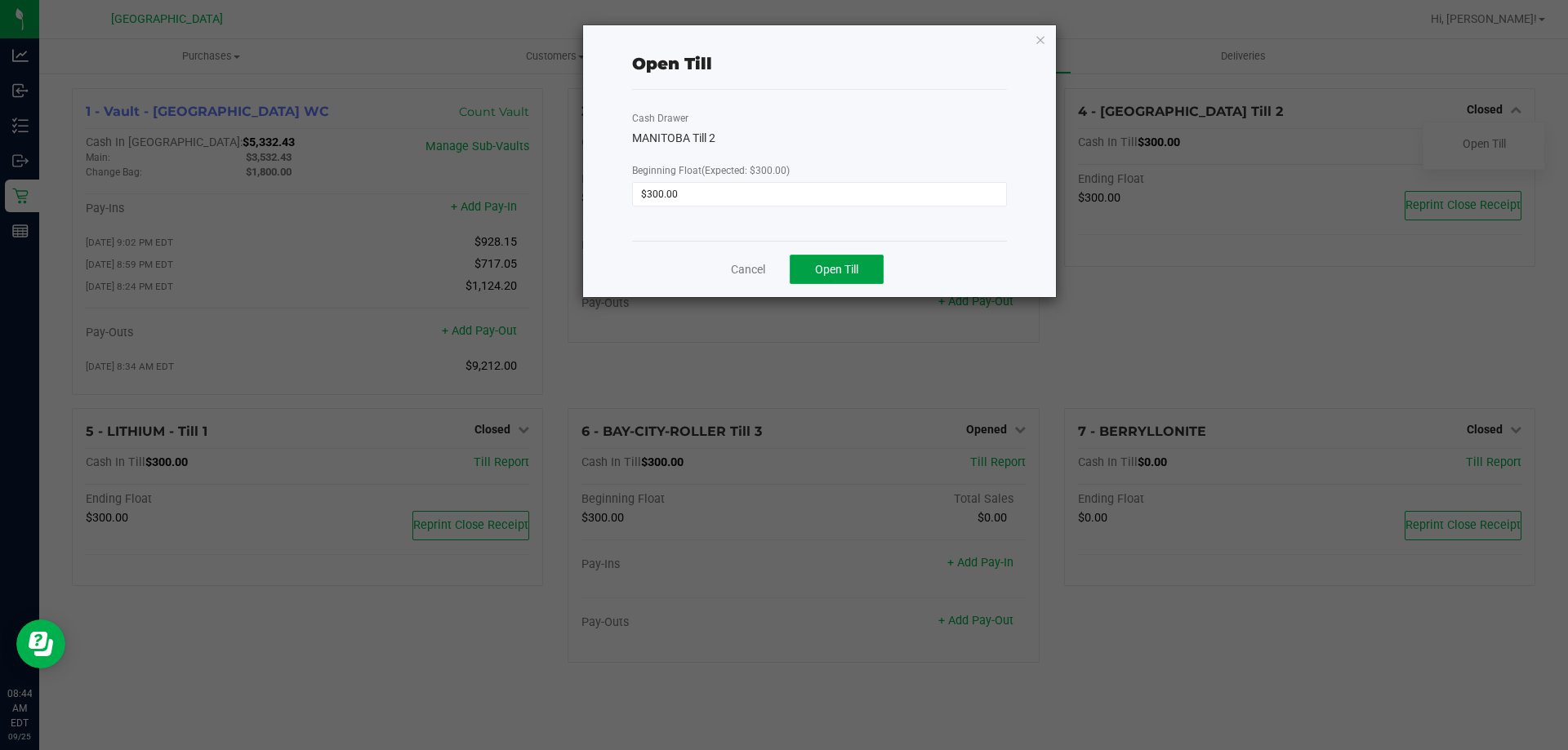
click at [869, 261] on button "Open Till" at bounding box center [836, 269] width 94 height 29
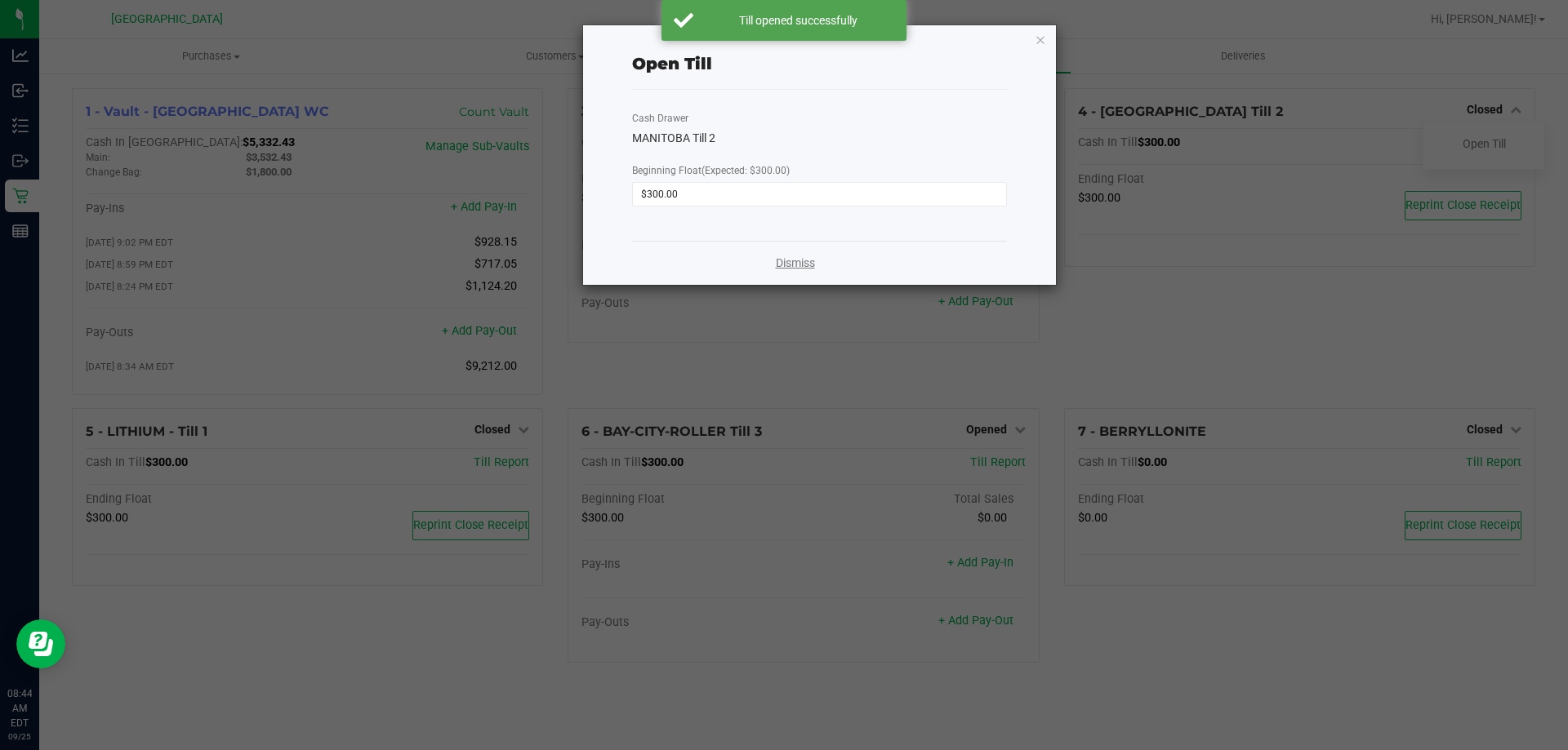
click at [805, 268] on link "Dismiss" at bounding box center [796, 263] width 40 height 17
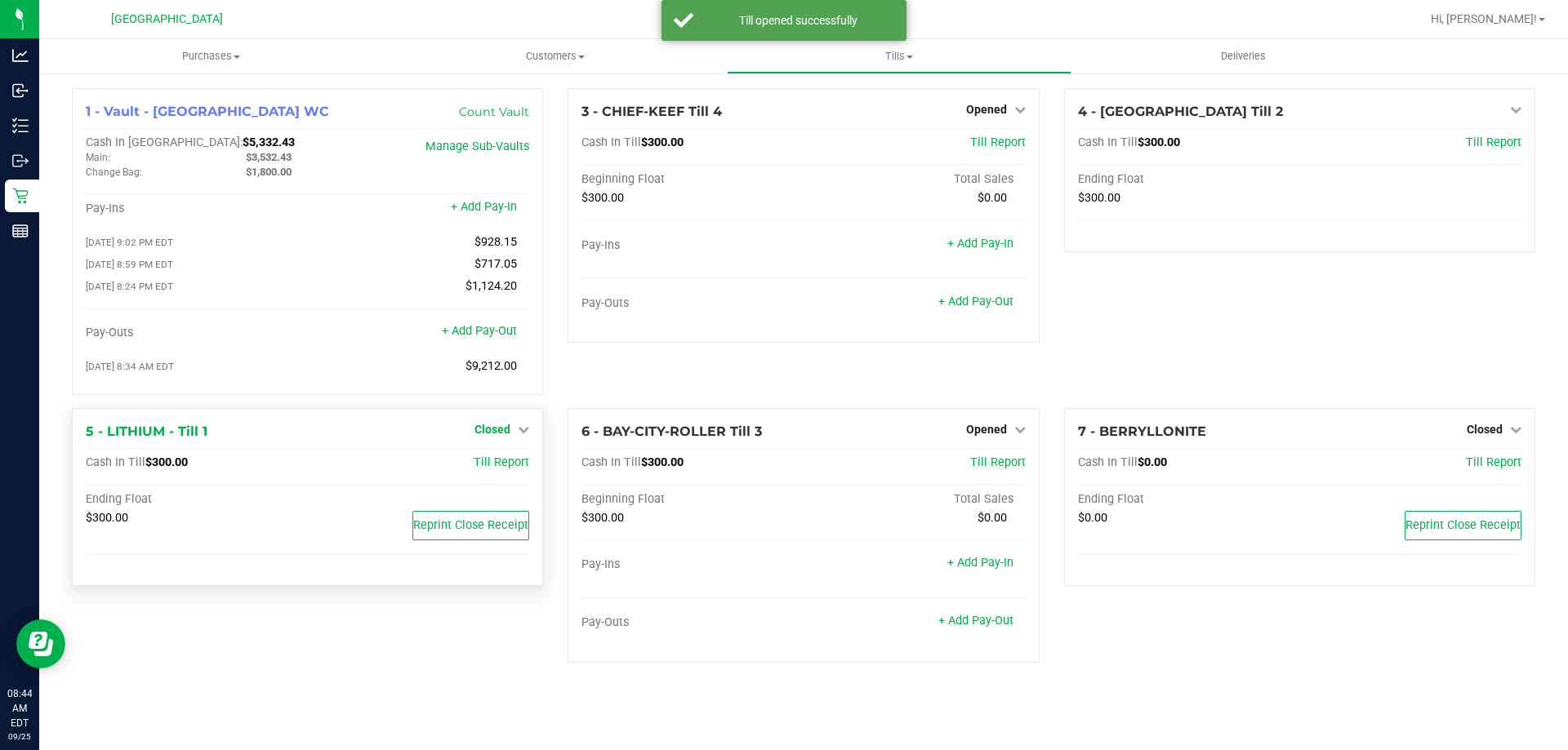
click at [499, 436] on span "Closed" at bounding box center [493, 429] width 36 height 13
click at [496, 478] on div at bounding box center [493, 475] width 121 height 4
click at [496, 468] on link "Open Till" at bounding box center [492, 462] width 43 height 13
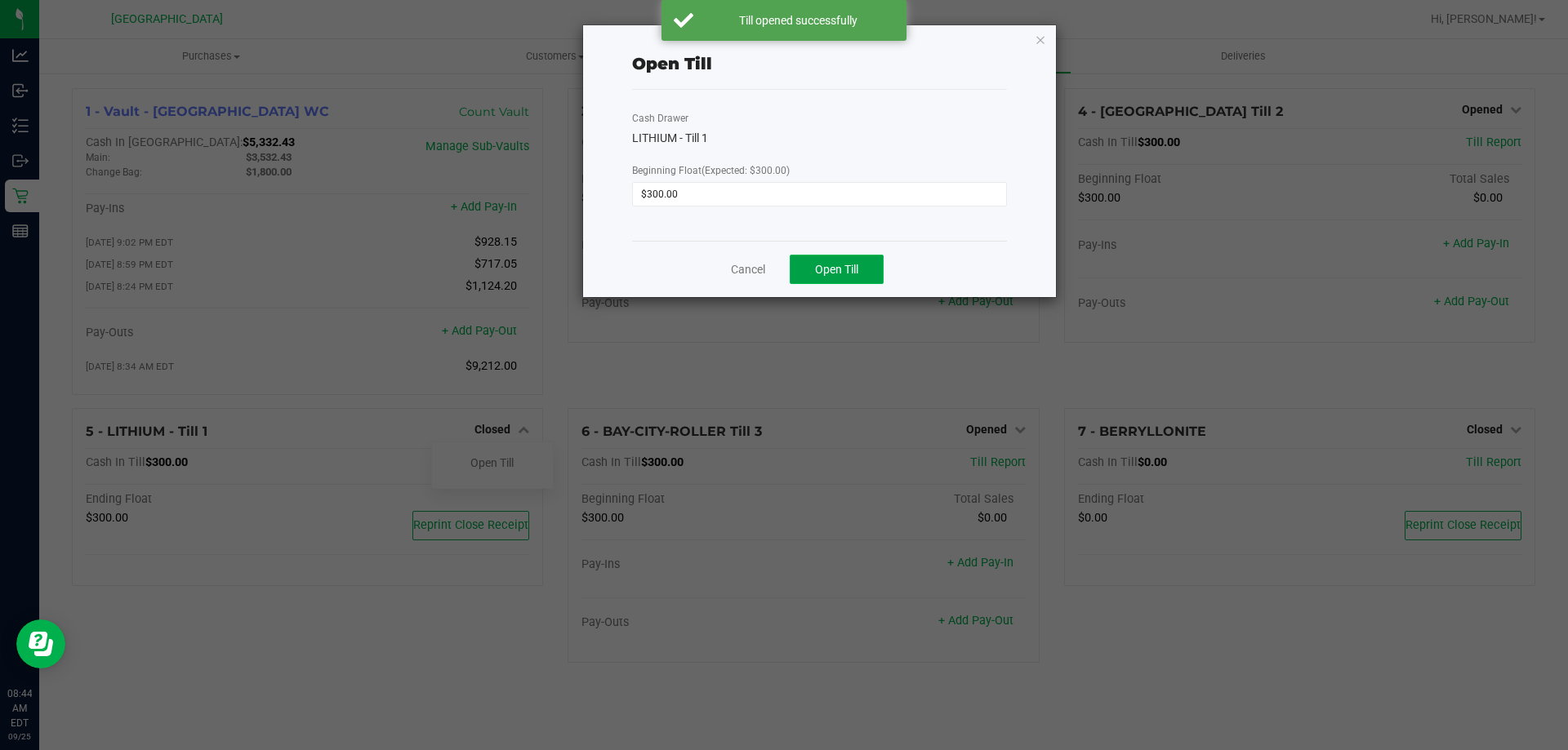
click at [843, 280] on button "Open Till" at bounding box center [836, 269] width 94 height 29
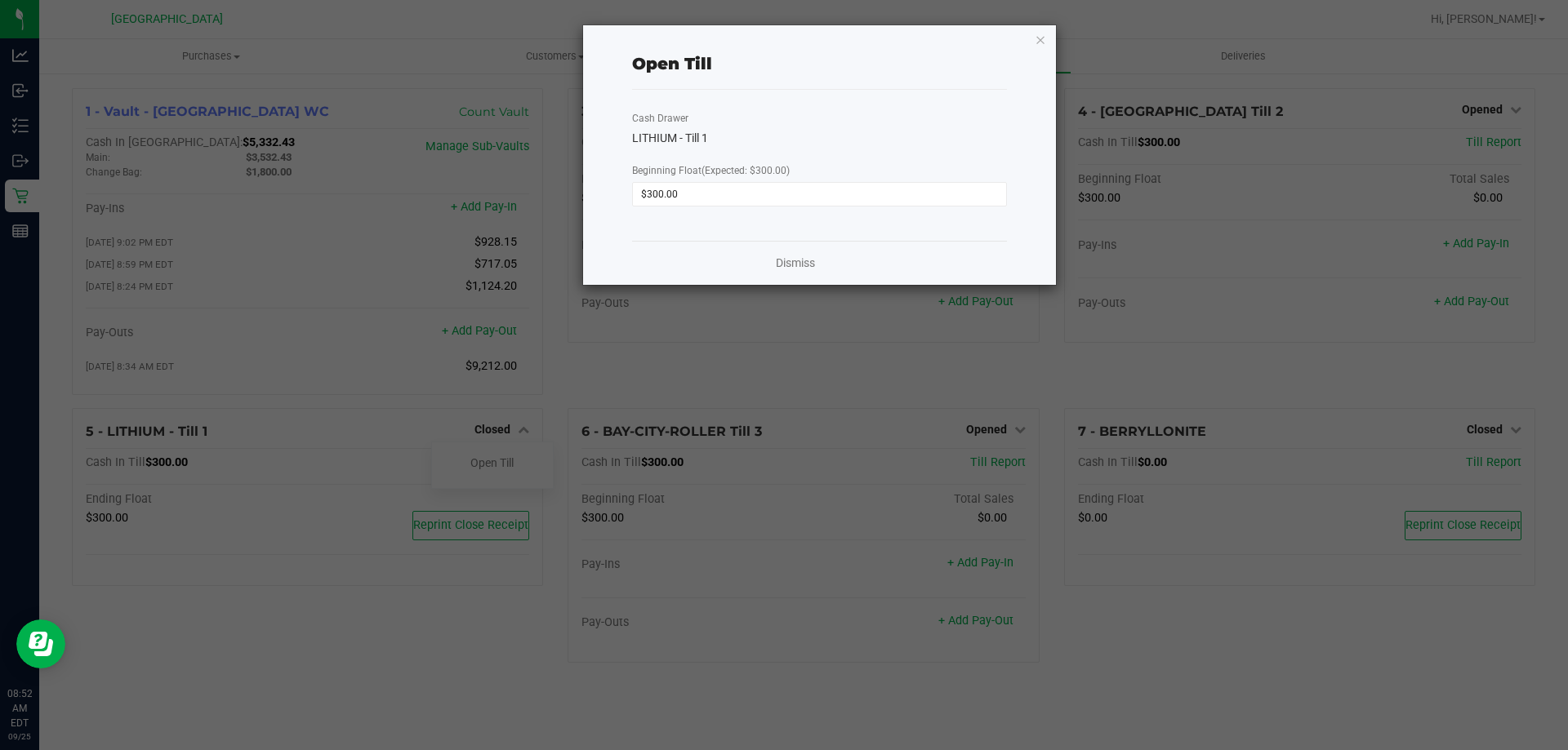
click at [805, 229] on div "Cash Drawer LITHIUM - Till 1 Beginning Float (Expected: $300.00) $300.00" at bounding box center [819, 166] width 375 height 151
click at [799, 270] on link "Dismiss" at bounding box center [796, 263] width 40 height 17
